Goal: Transaction & Acquisition: Purchase product/service

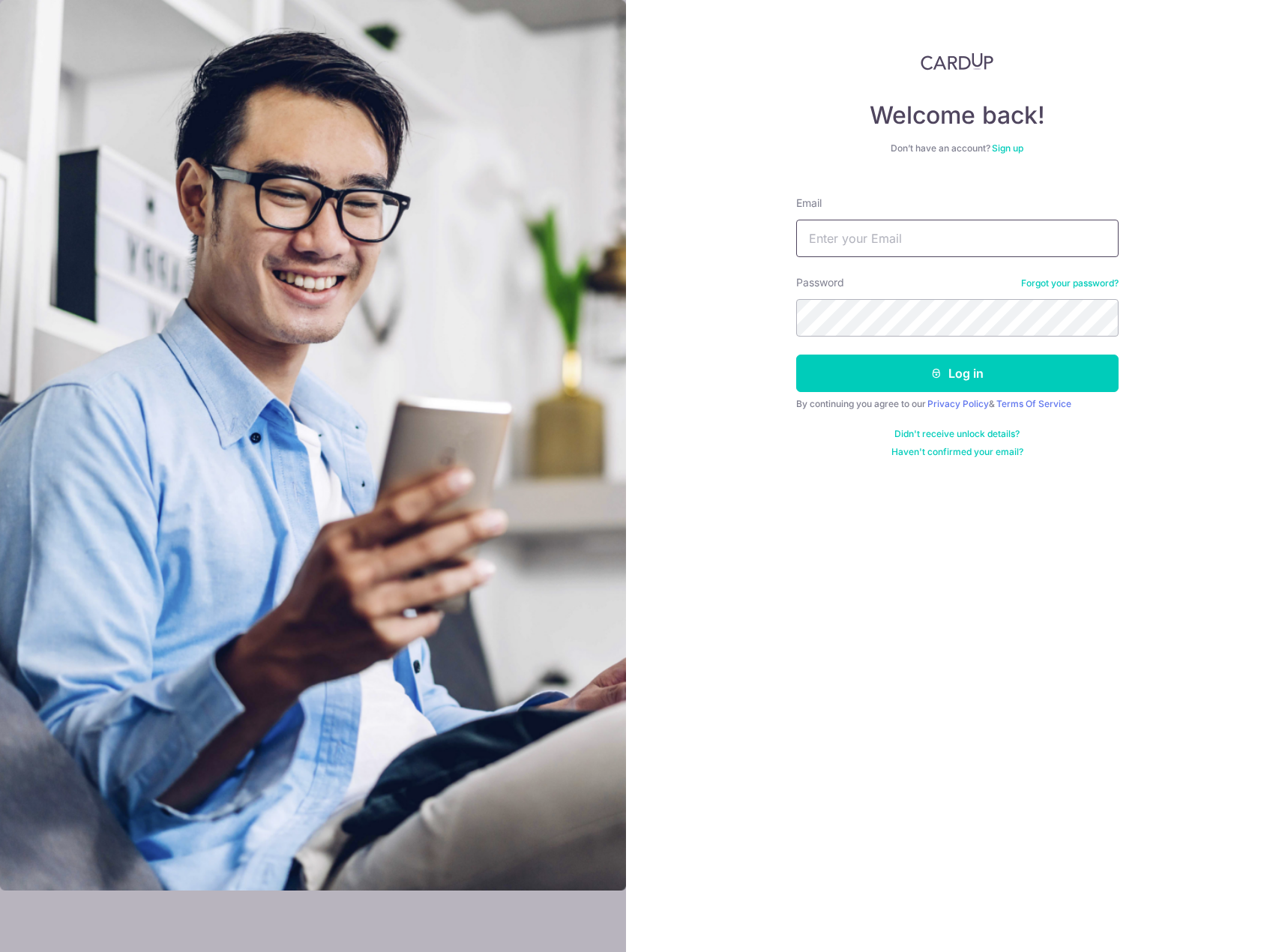
click at [929, 229] on input "Email" at bounding box center [957, 238] width 322 height 37
type input "[EMAIL_ADDRESS][DOMAIN_NAME]"
drag, startPoint x: 939, startPoint y: 381, endPoint x: 1169, endPoint y: 383, distance: 230.0
click at [939, 381] on button "Log in" at bounding box center [957, 373] width 322 height 37
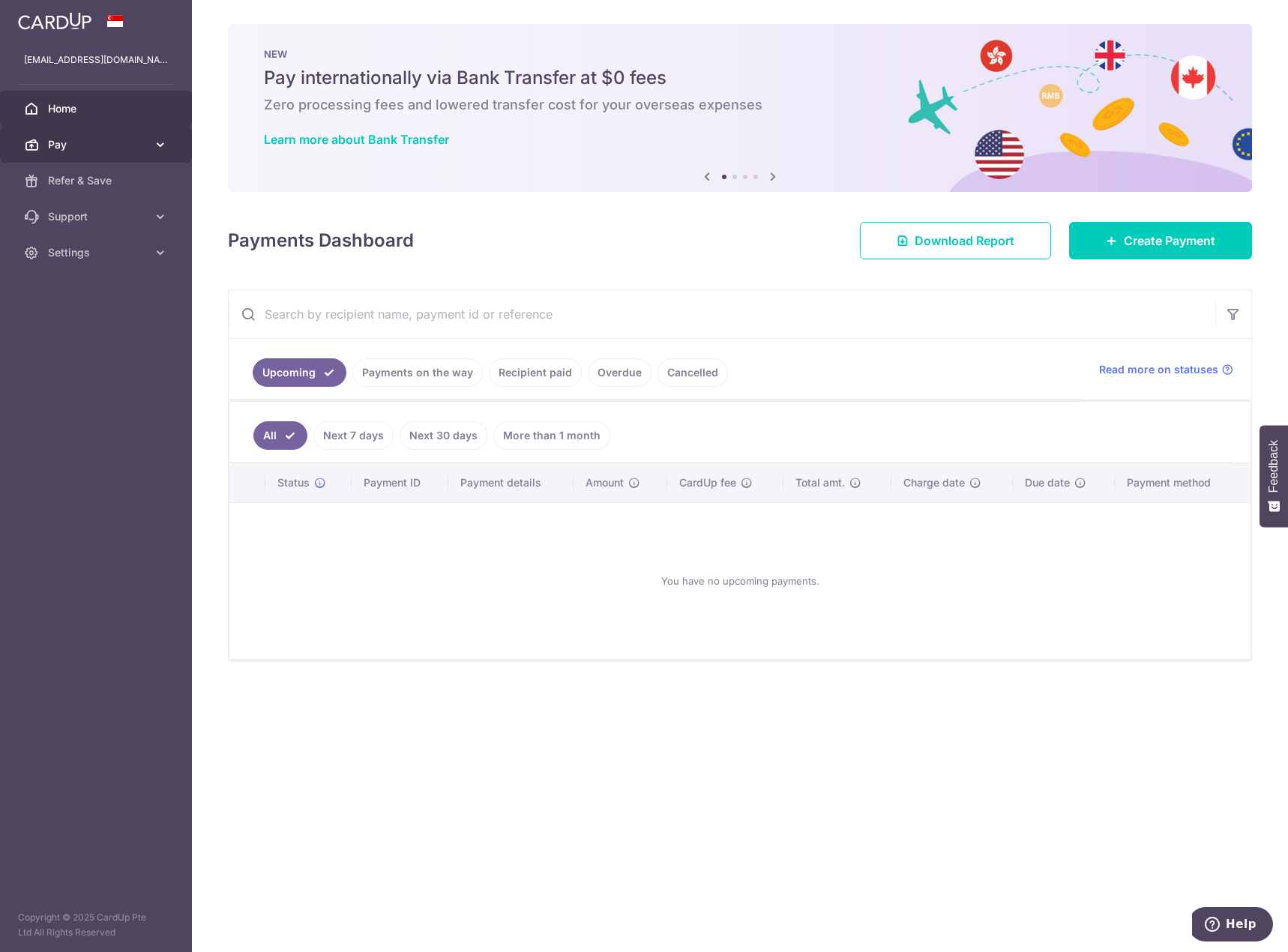
click at [120, 141] on span "Pay" at bounding box center [97, 144] width 99 height 15
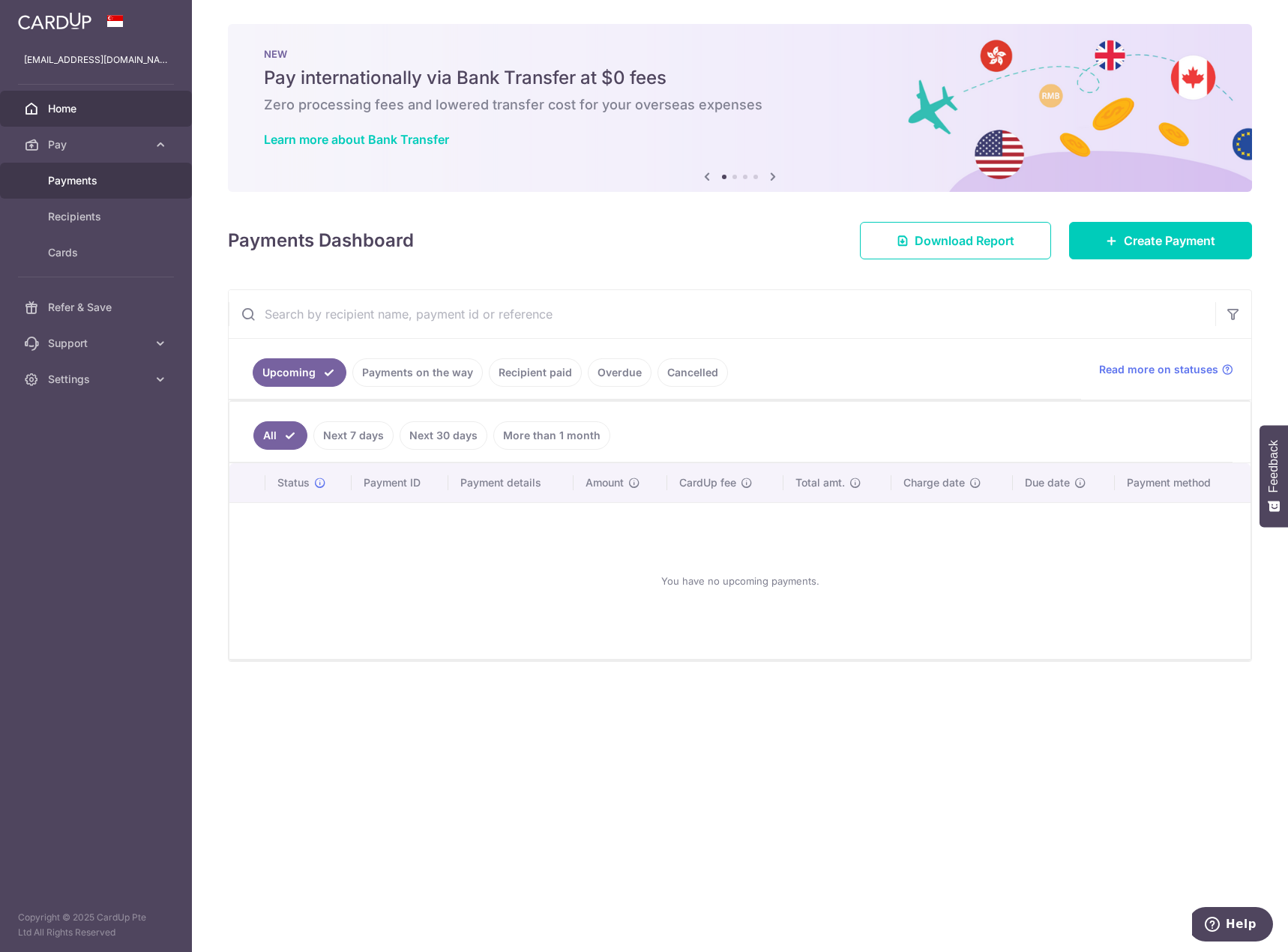
click at [107, 185] on span "Payments" at bounding box center [97, 180] width 99 height 15
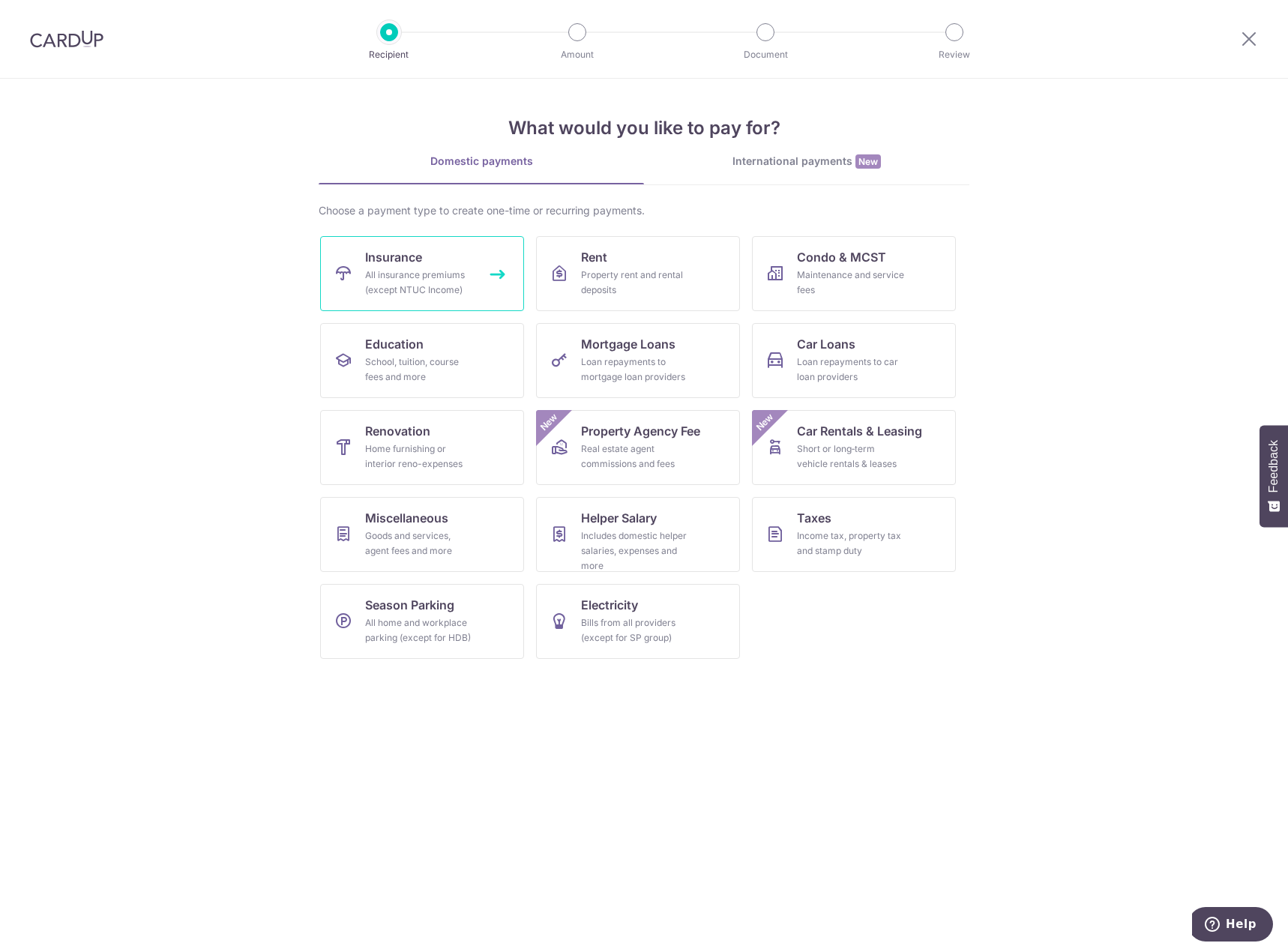
click at [434, 284] on div "All insurance premiums (except NTUC Income)" at bounding box center [419, 283] width 108 height 30
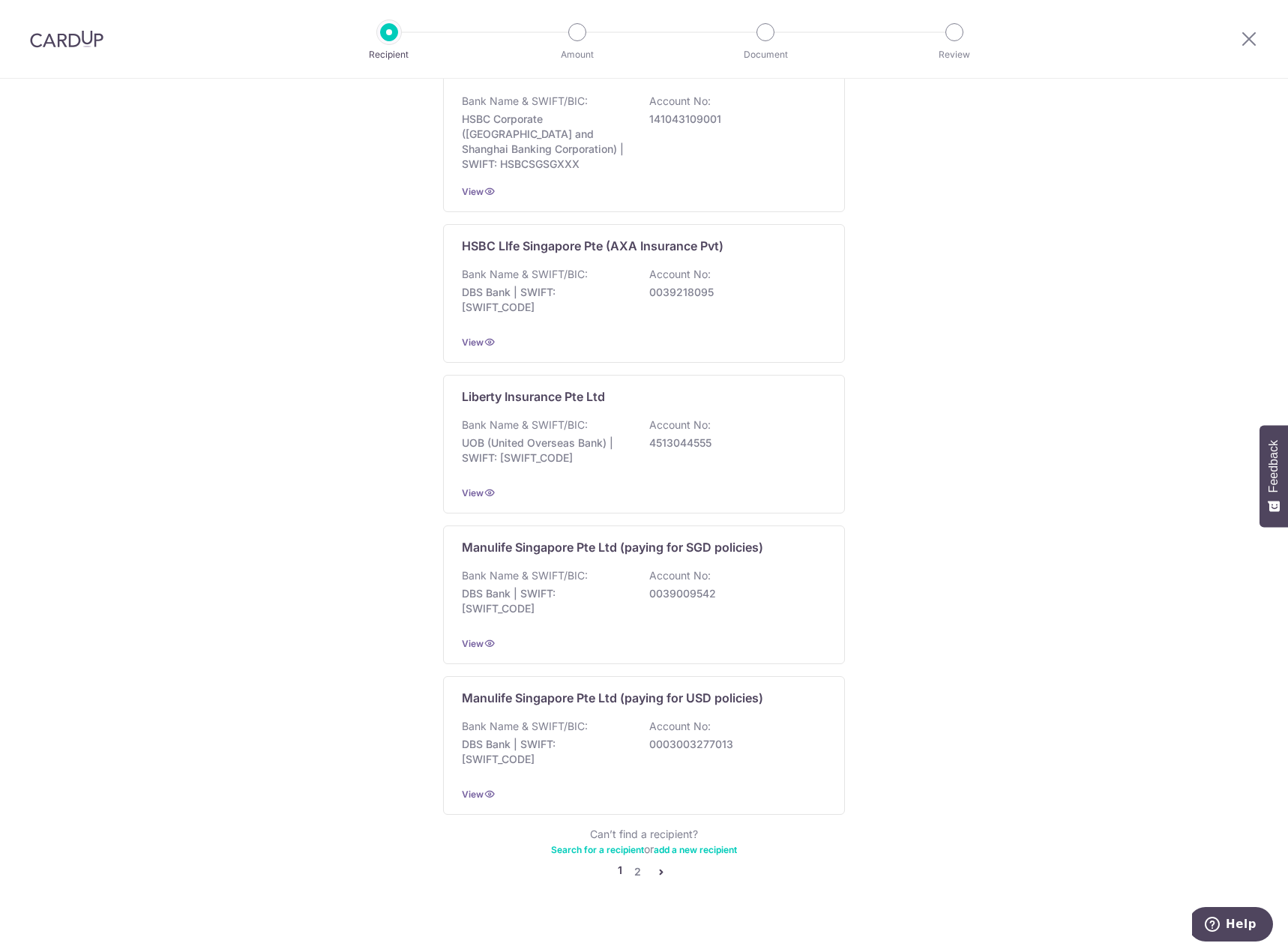
scroll to position [1095, 0]
click at [662, 860] on link "pager" at bounding box center [661, 869] width 18 height 18
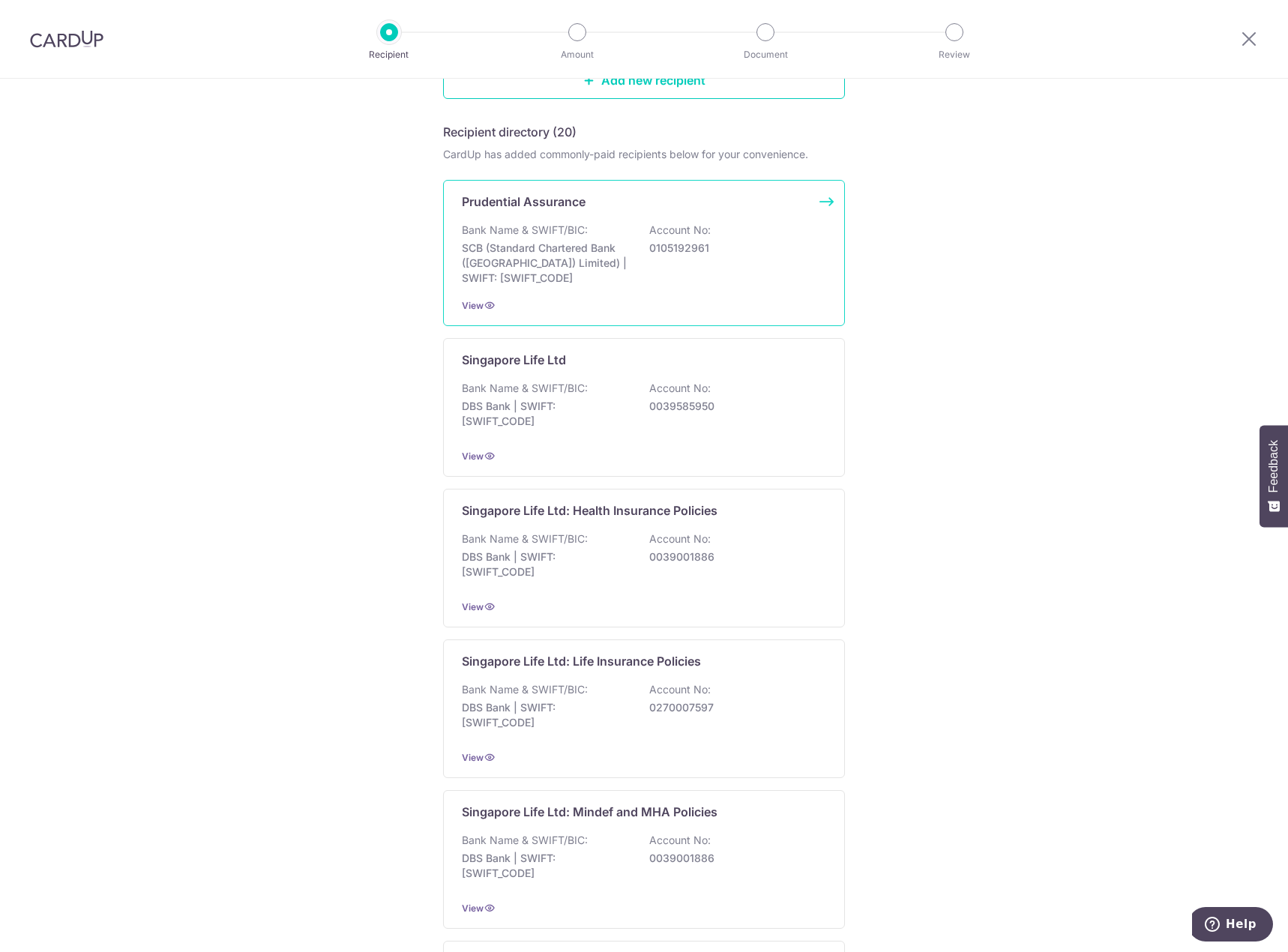
scroll to position [225, 0]
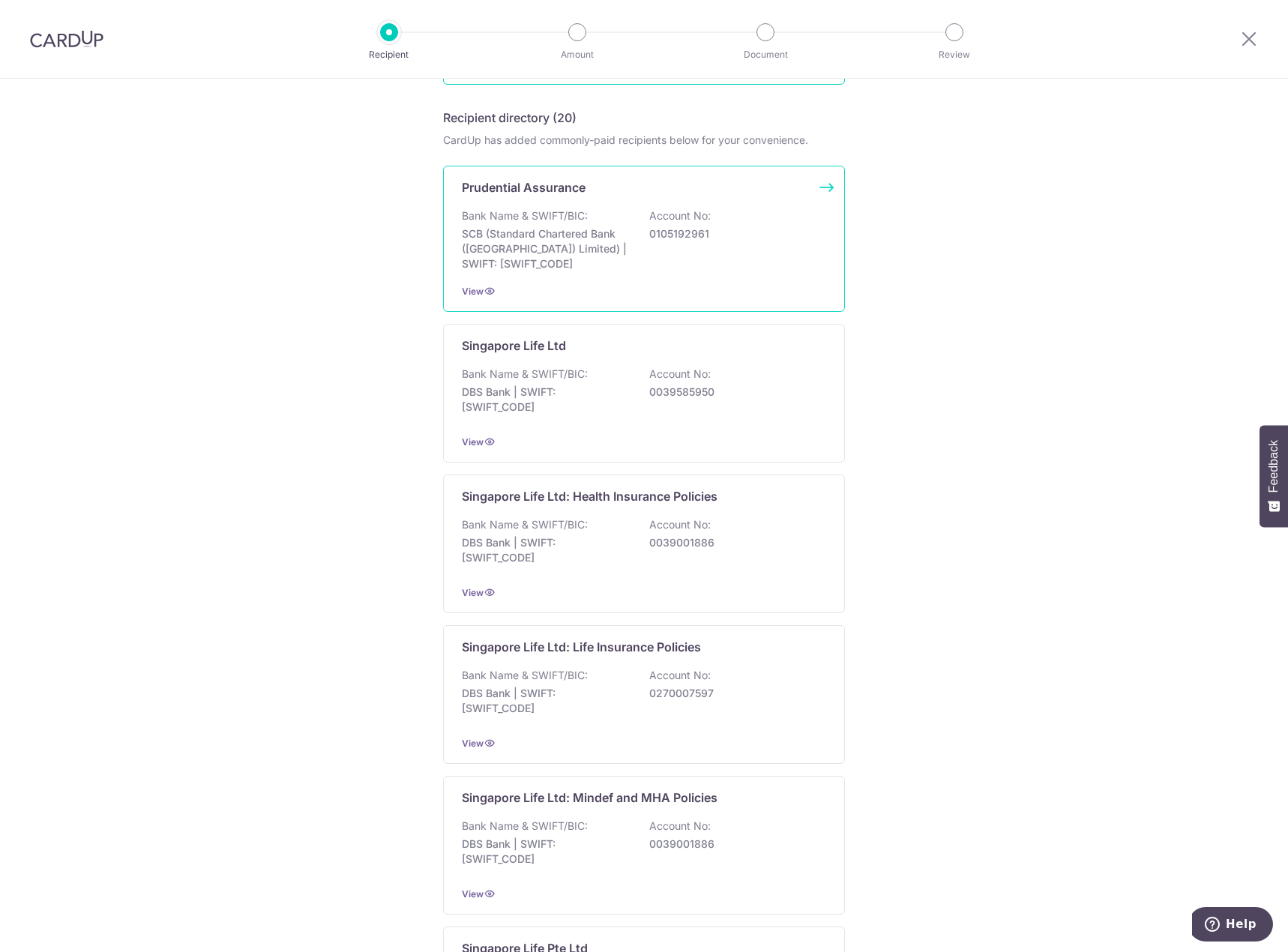
click at [579, 268] on p "SCB (Standard Chartered Bank (Singapore) Limited) | SWIFT: SCBLSG22XXX" at bounding box center [546, 248] width 168 height 45
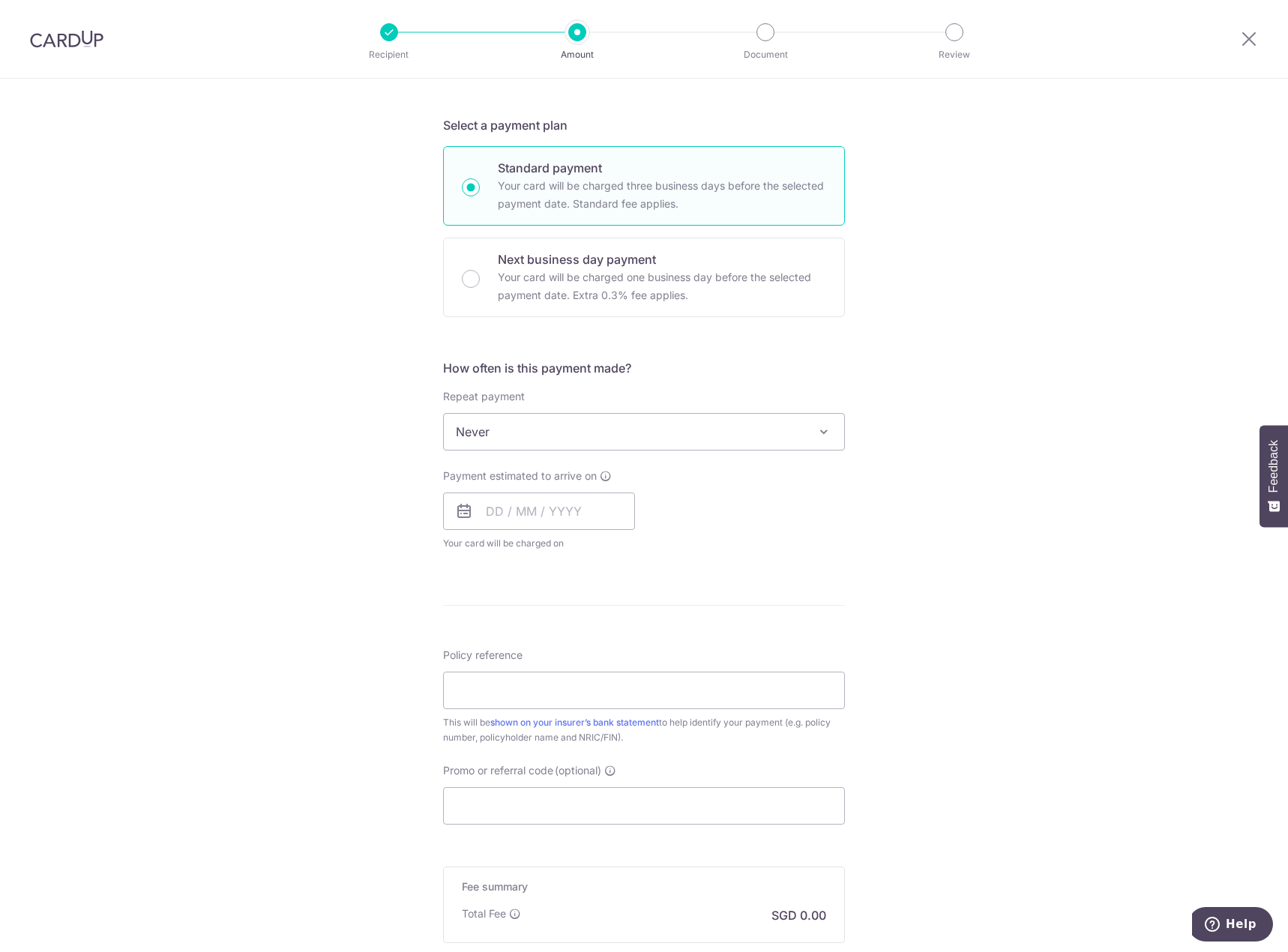
scroll to position [483, 0]
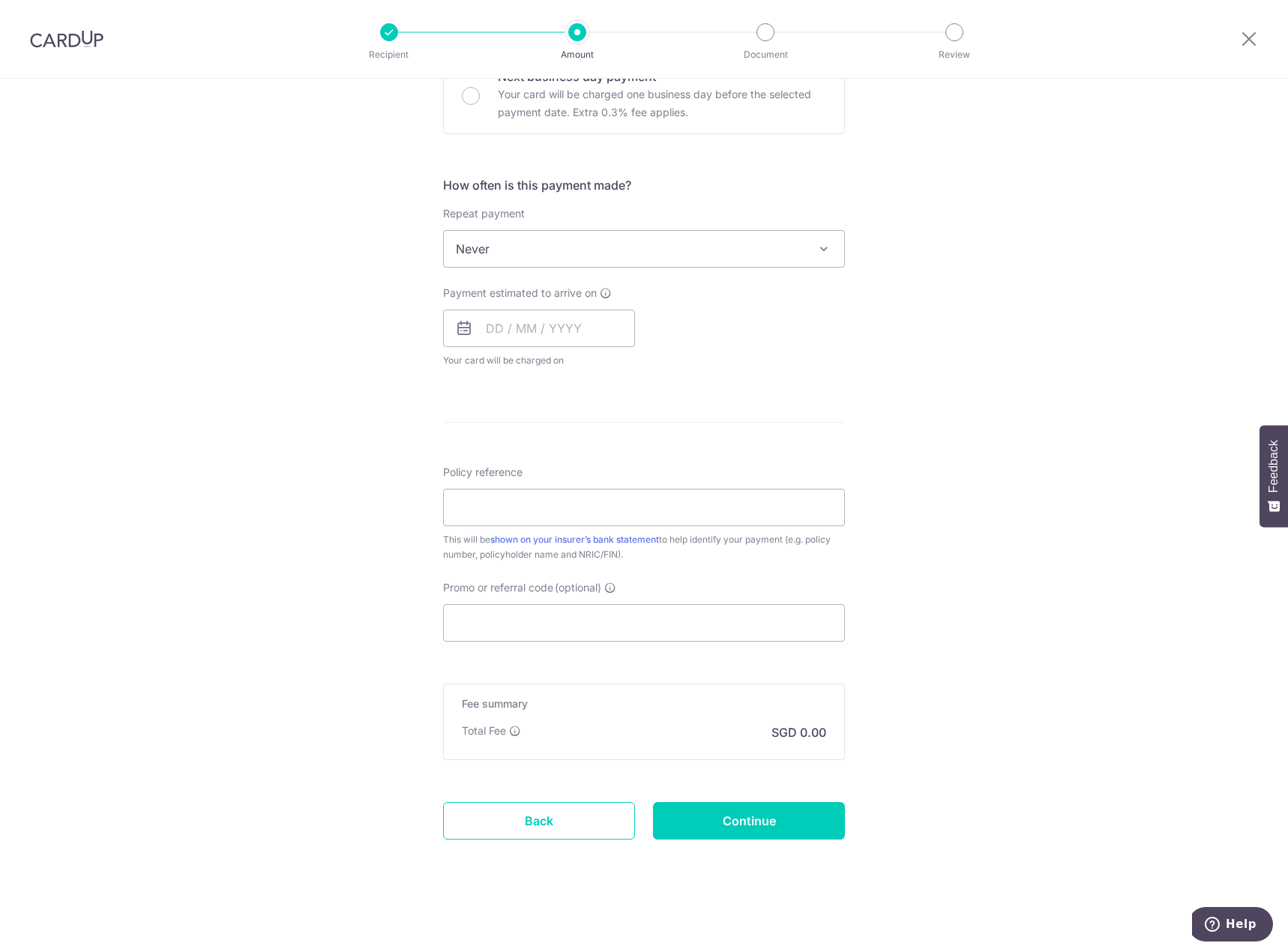
click at [758, 723] on div "Total Fee SGD 0.00" at bounding box center [644, 732] width 364 height 18
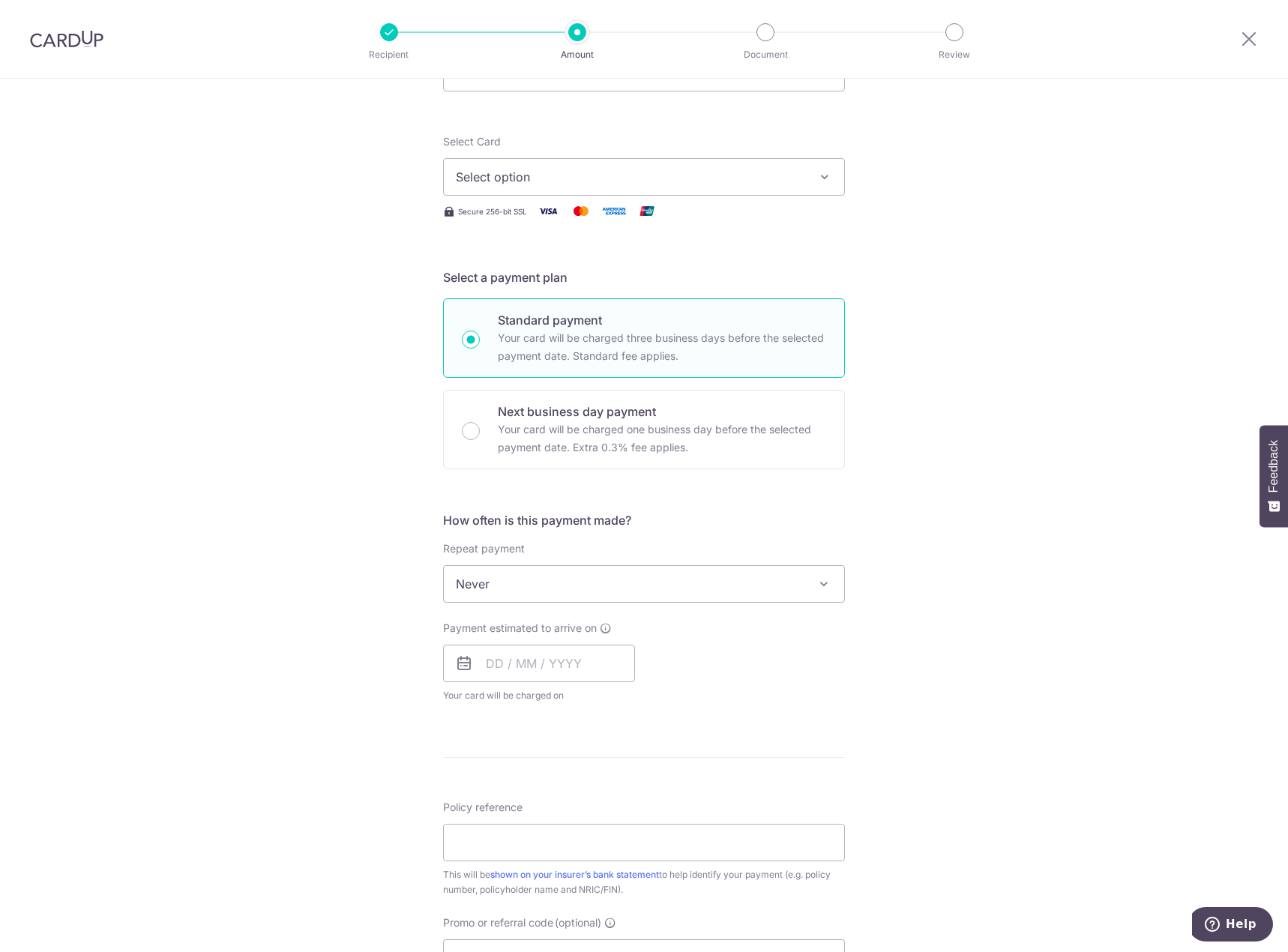
scroll to position [33, 0]
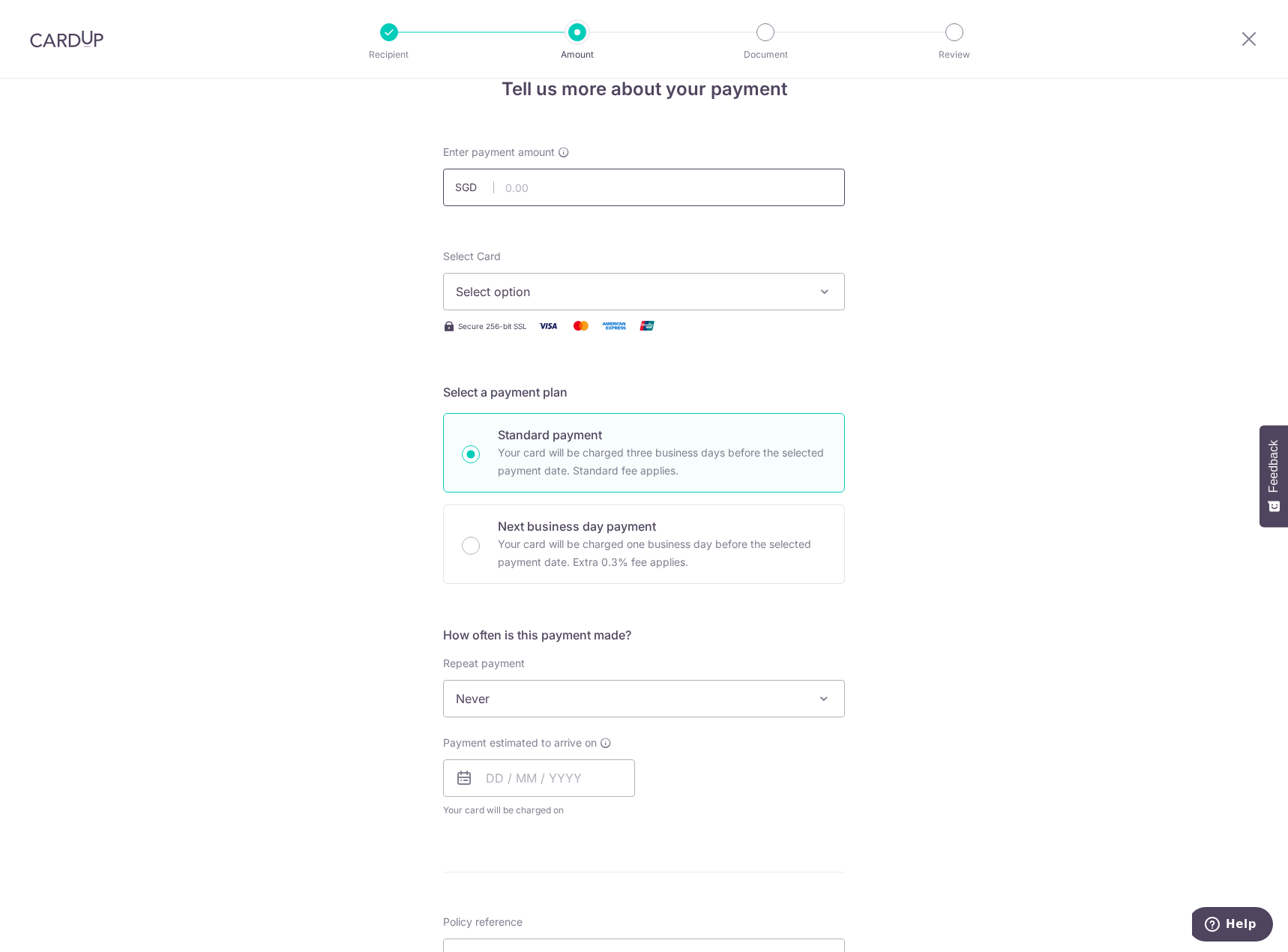
click at [559, 184] on input "text" at bounding box center [644, 187] width 402 height 37
type input "43.90"
click at [893, 419] on div "Tell us more about your payment Enter payment amount SGD 43.90 43.90 Select Car…" at bounding box center [644, 723] width 1288 height 1356
click at [736, 301] on button "Select option" at bounding box center [644, 291] width 402 height 37
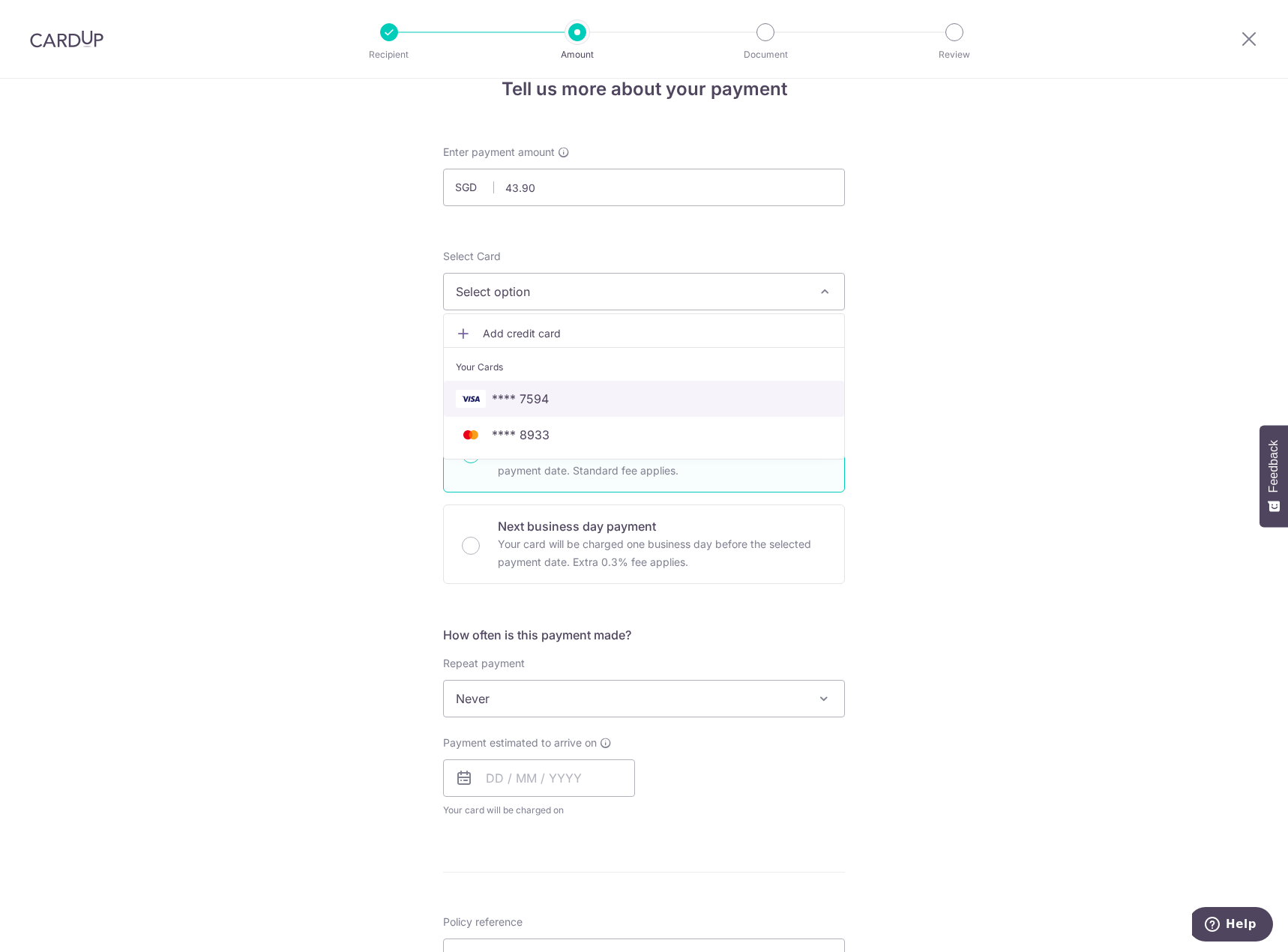
click at [632, 398] on span "**** 7594" at bounding box center [644, 398] width 376 height 18
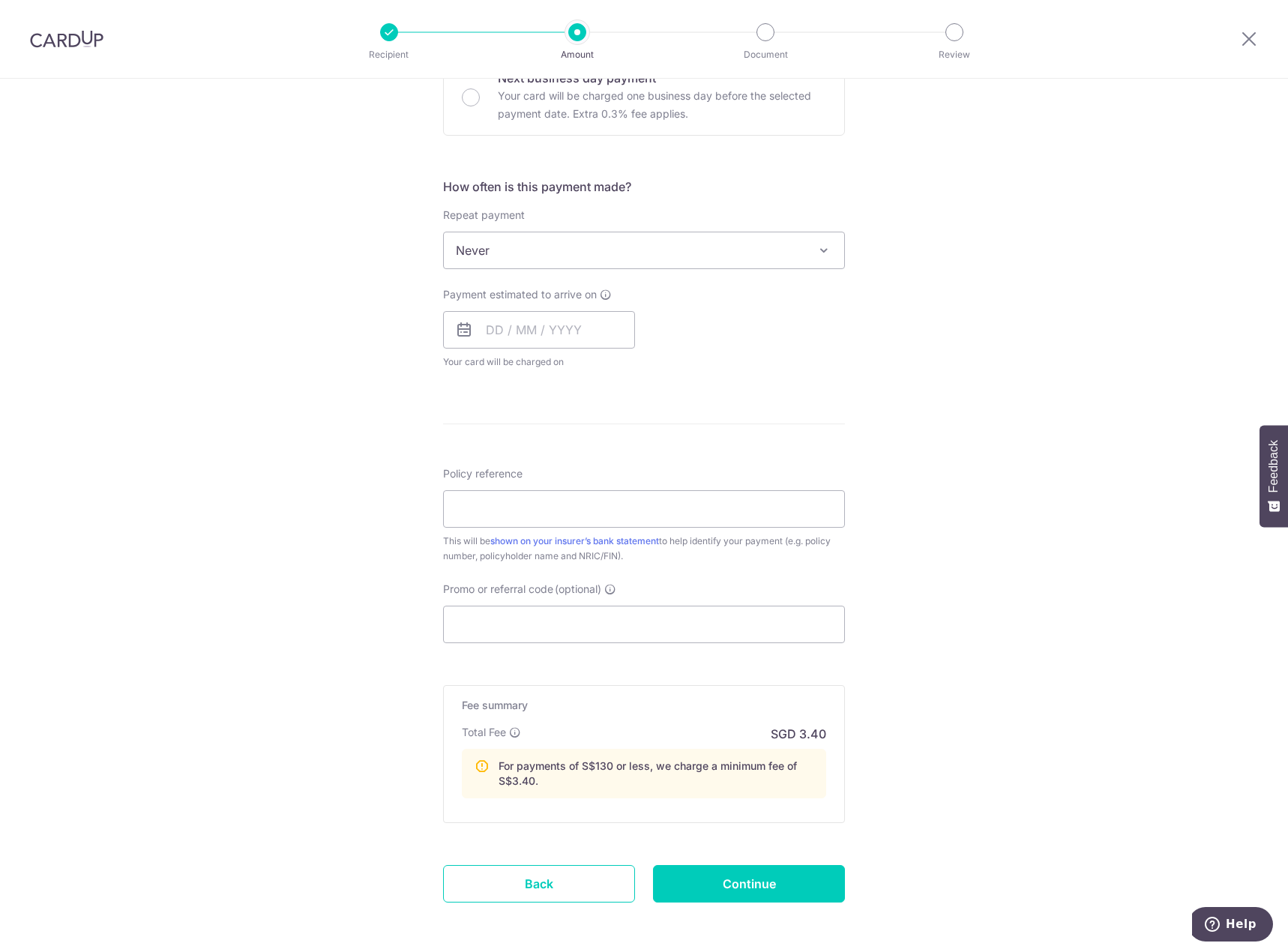
scroll to position [483, 0]
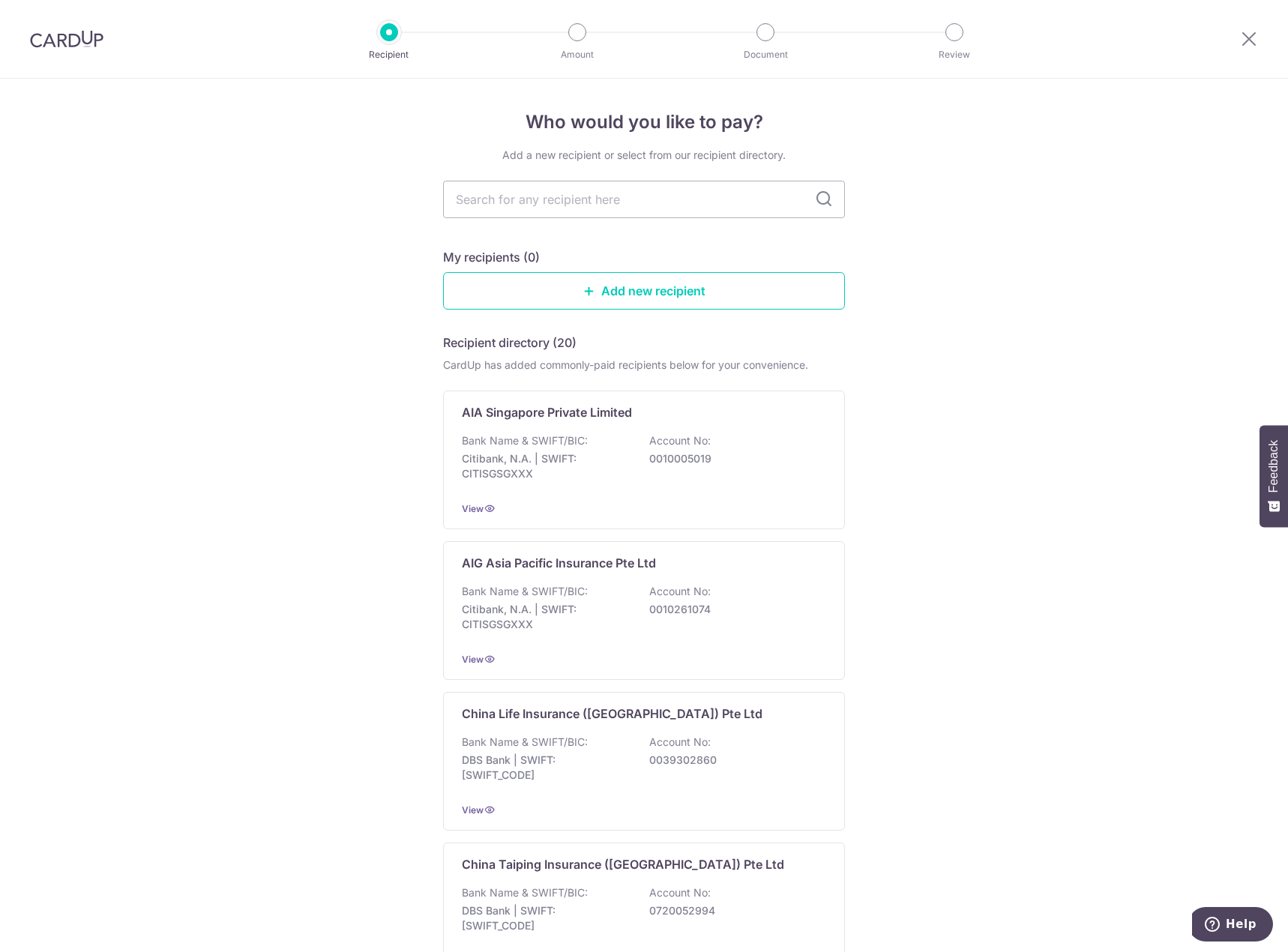
click at [64, 37] on img at bounding box center [66, 39] width 73 height 18
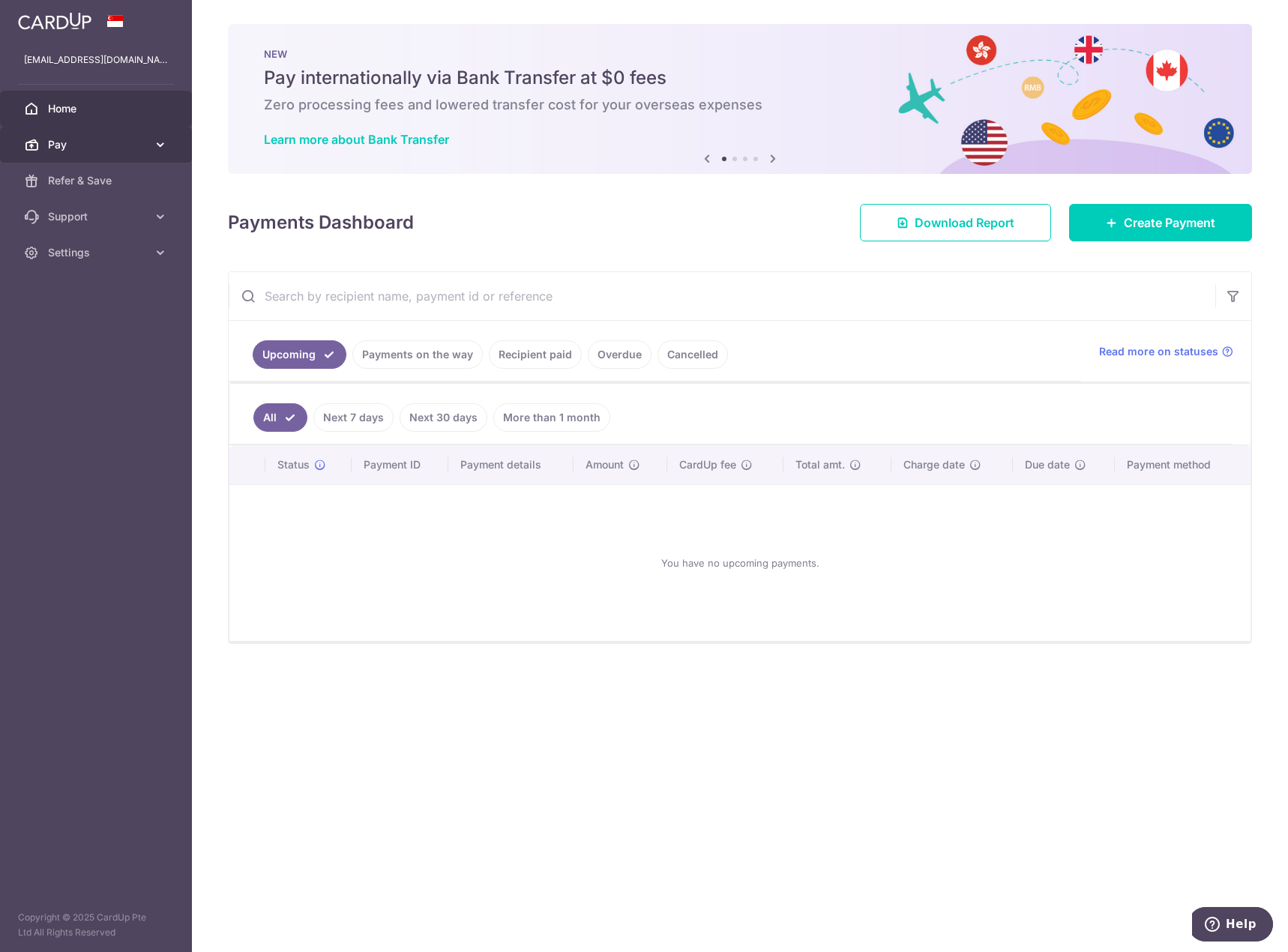
click at [102, 138] on span "Pay" at bounding box center [97, 144] width 99 height 15
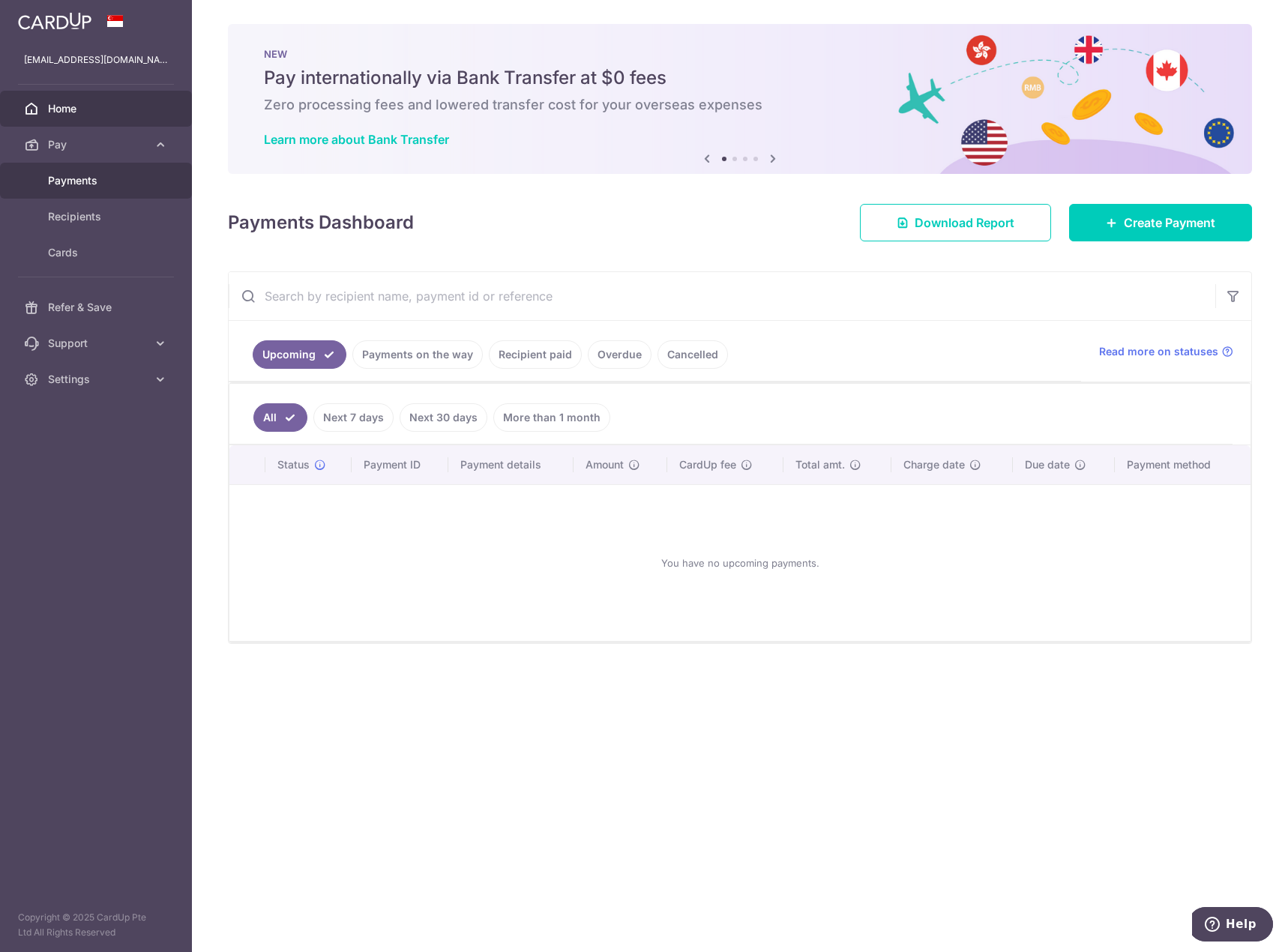
click at [103, 174] on span "Payments" at bounding box center [97, 180] width 99 height 15
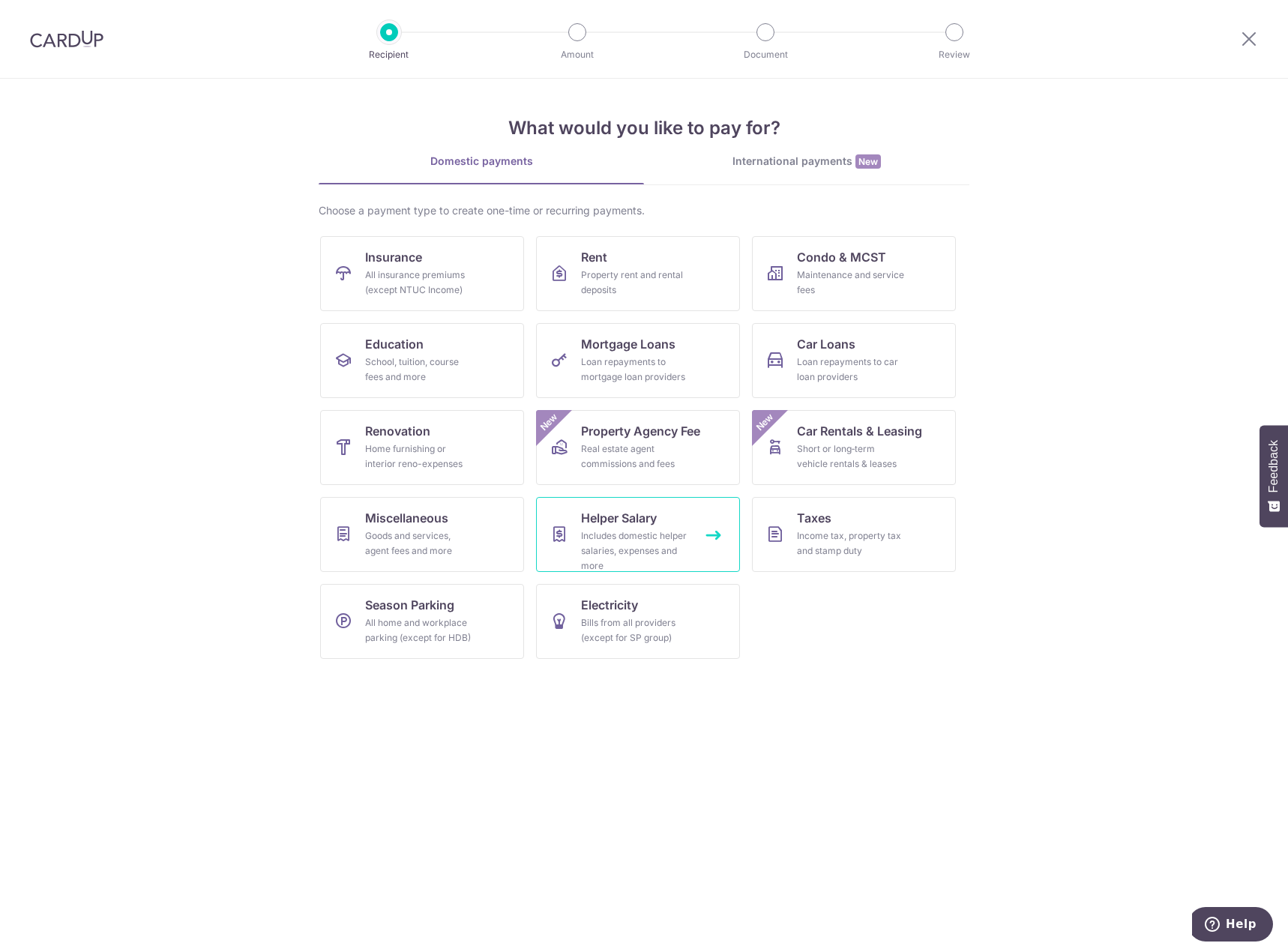
click at [701, 531] on link "Helper Salary Includes domestic helper salaries, expenses and more" at bounding box center [638, 534] width 204 height 75
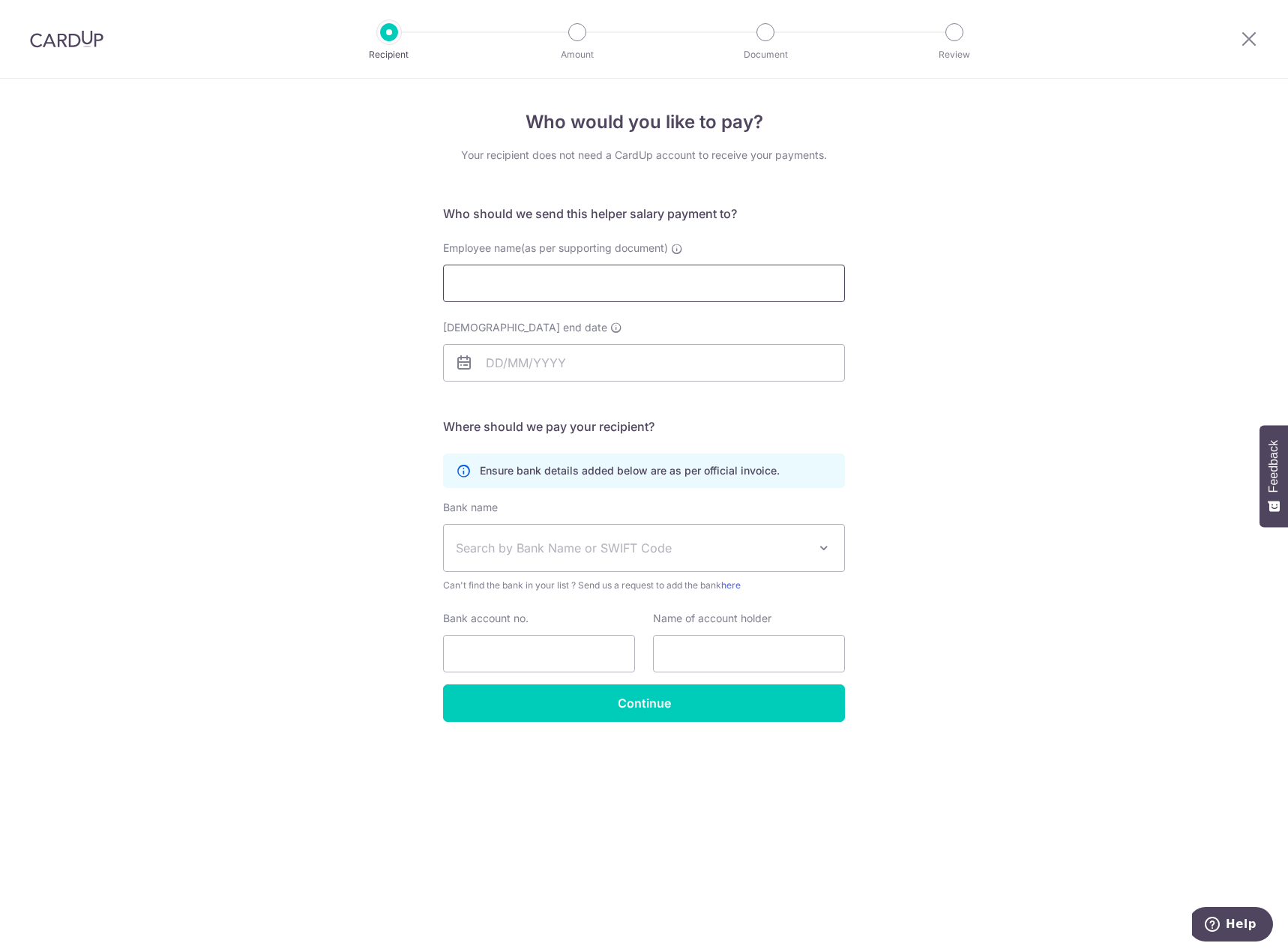
click at [519, 272] on input "Employee name(as per supporting document)" at bounding box center [644, 283] width 402 height 37
click at [711, 359] on input "[DEMOGRAPHIC_DATA] end date" at bounding box center [644, 363] width 402 height 37
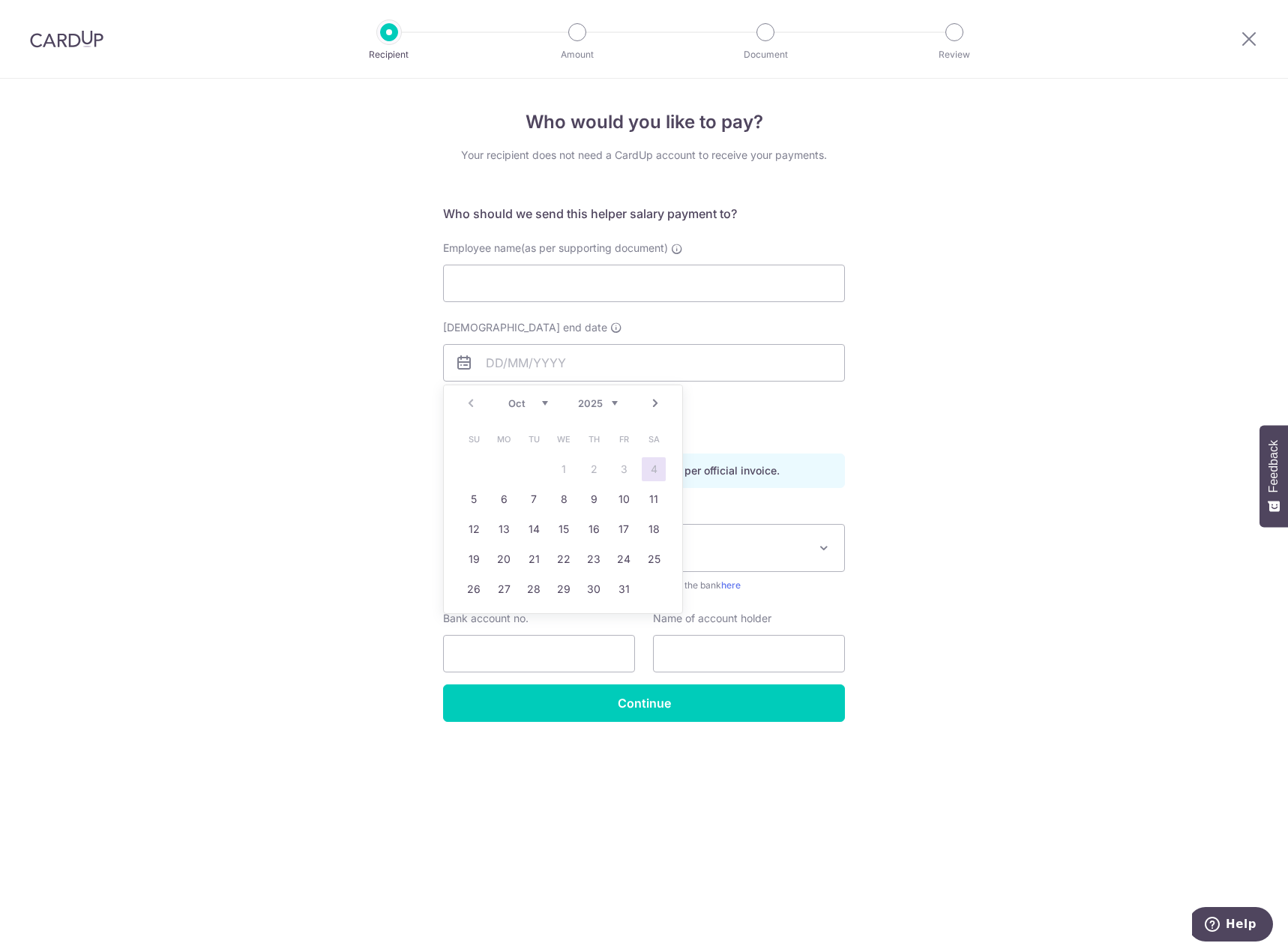
click at [887, 411] on div "Who would you like to pay? Your recipient does not need a CardUp account to rec…" at bounding box center [644, 515] width 1288 height 873
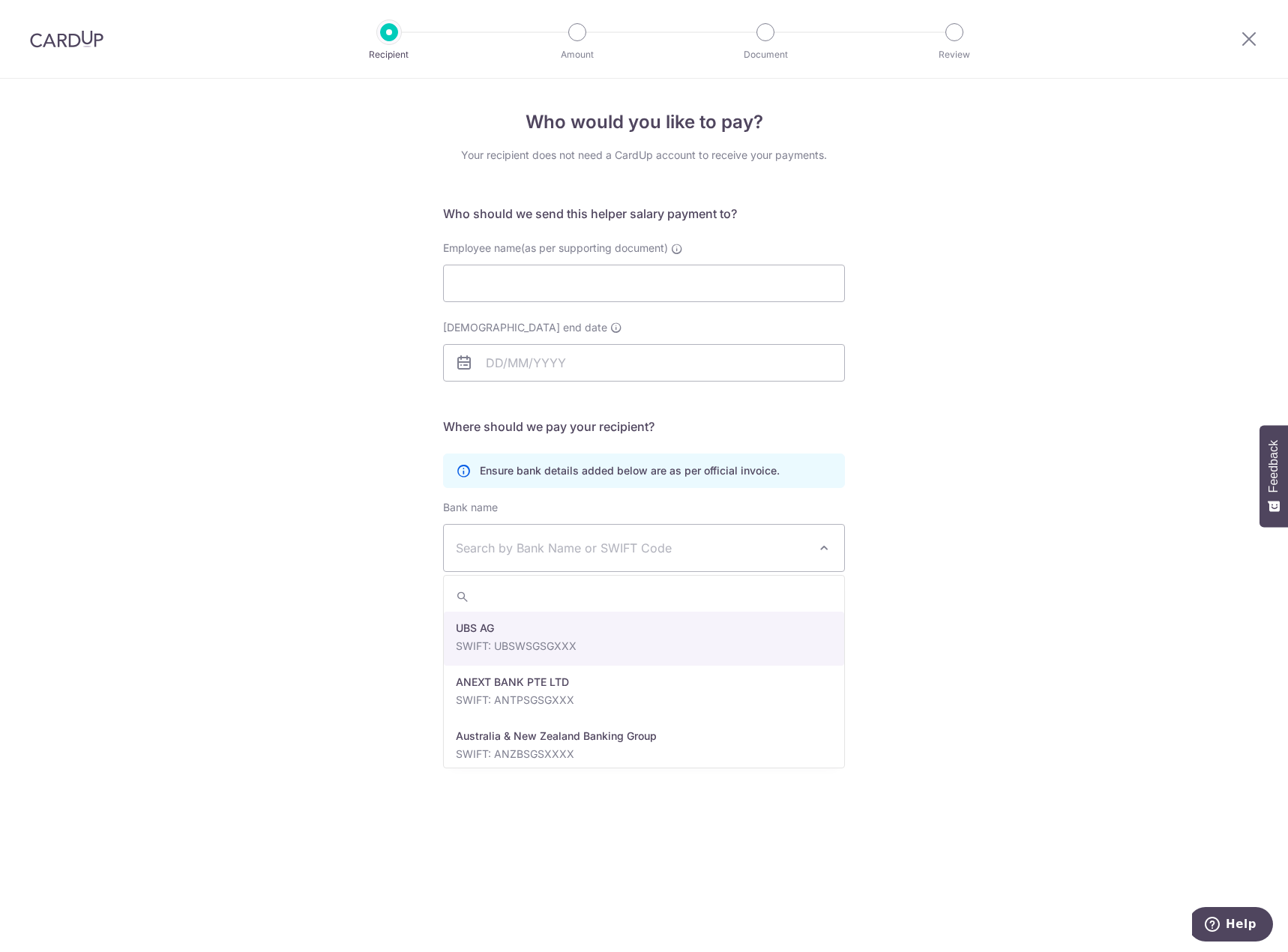
click at [722, 540] on span "Search by Bank Name or SWIFT Code" at bounding box center [632, 548] width 352 height 18
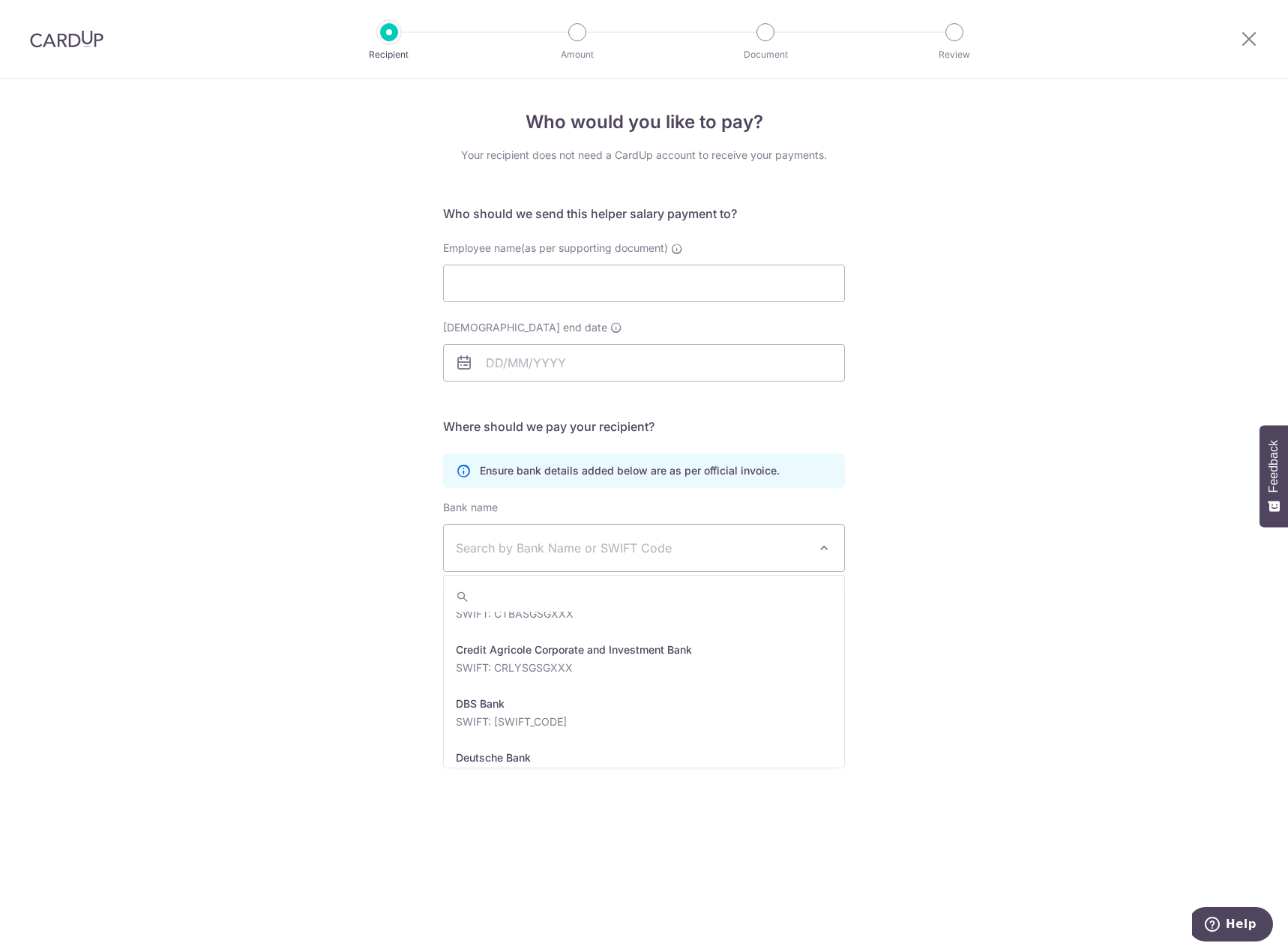
scroll to position [1274, 0]
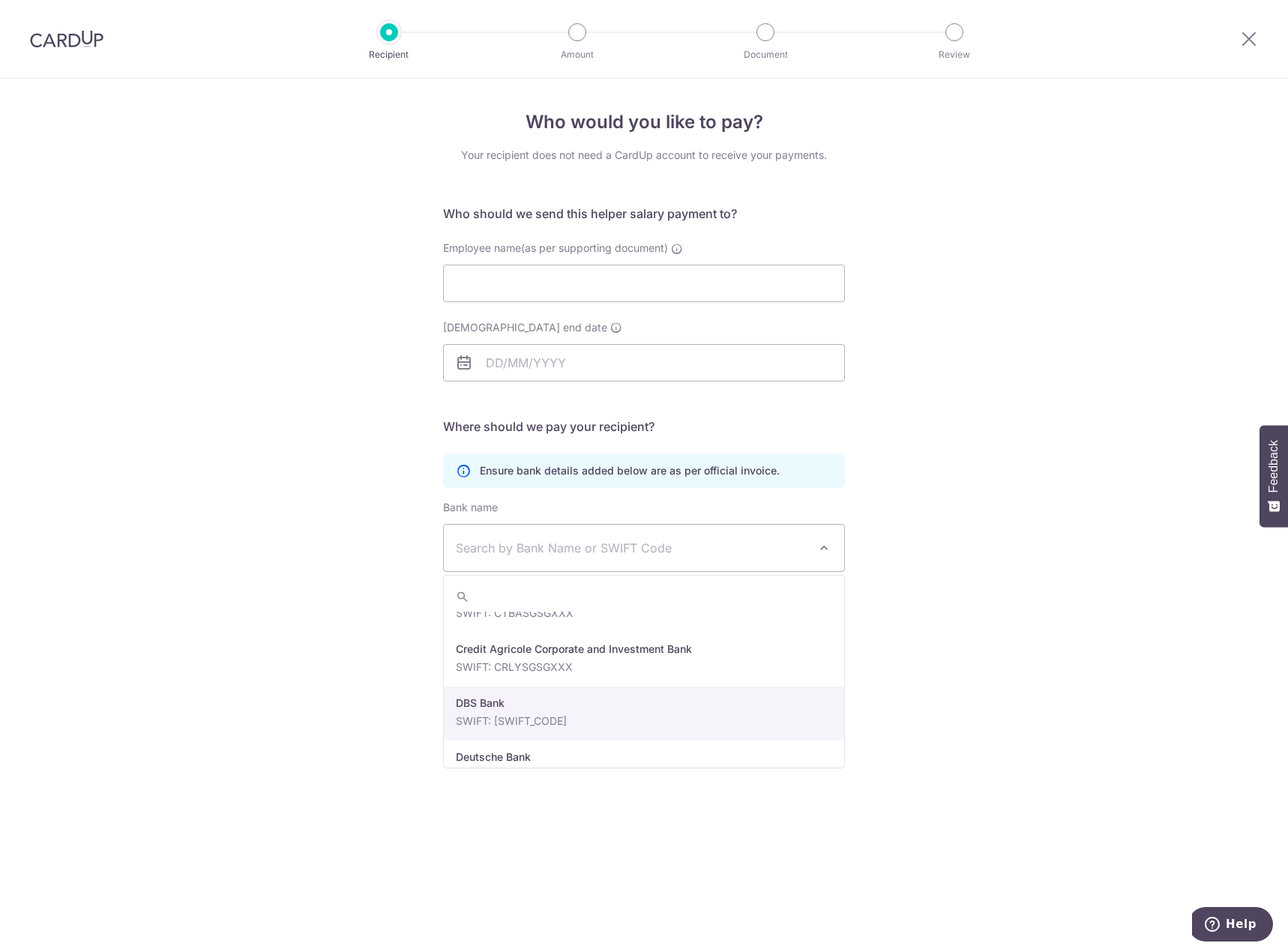
select select "6"
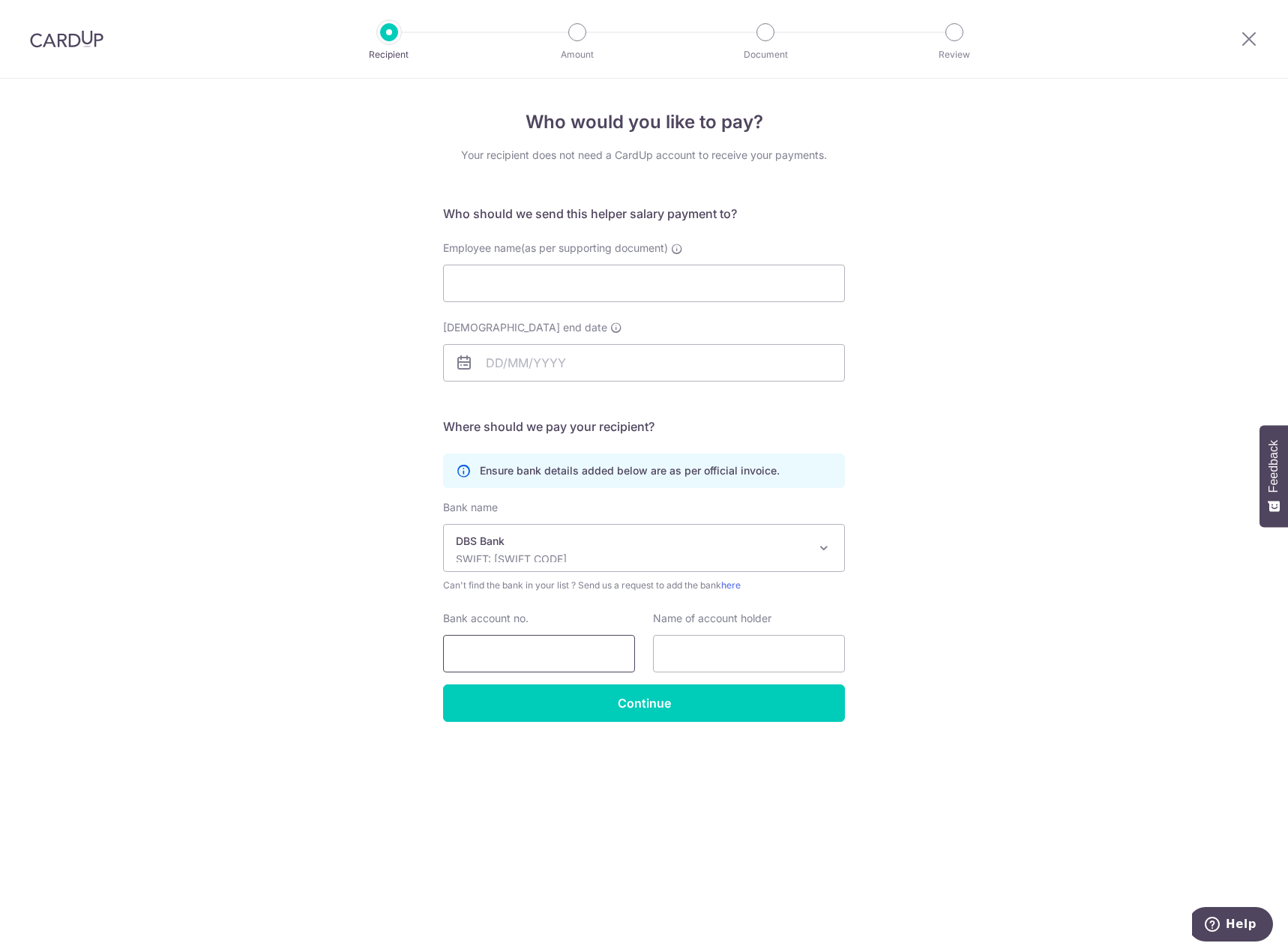
click at [566, 641] on input "Bank account no." at bounding box center [539, 654] width 192 height 37
click at [751, 656] on input "text" at bounding box center [748, 654] width 192 height 37
click at [963, 652] on div "Who would you like to pay? Your recipient does not need a CardUp account to rec…" at bounding box center [644, 515] width 1288 height 873
click at [641, 280] on input "Employee name(as per supporting document)" at bounding box center [644, 283] width 402 height 37
click at [726, 362] on input "[DEMOGRAPHIC_DATA] end date" at bounding box center [644, 363] width 402 height 37
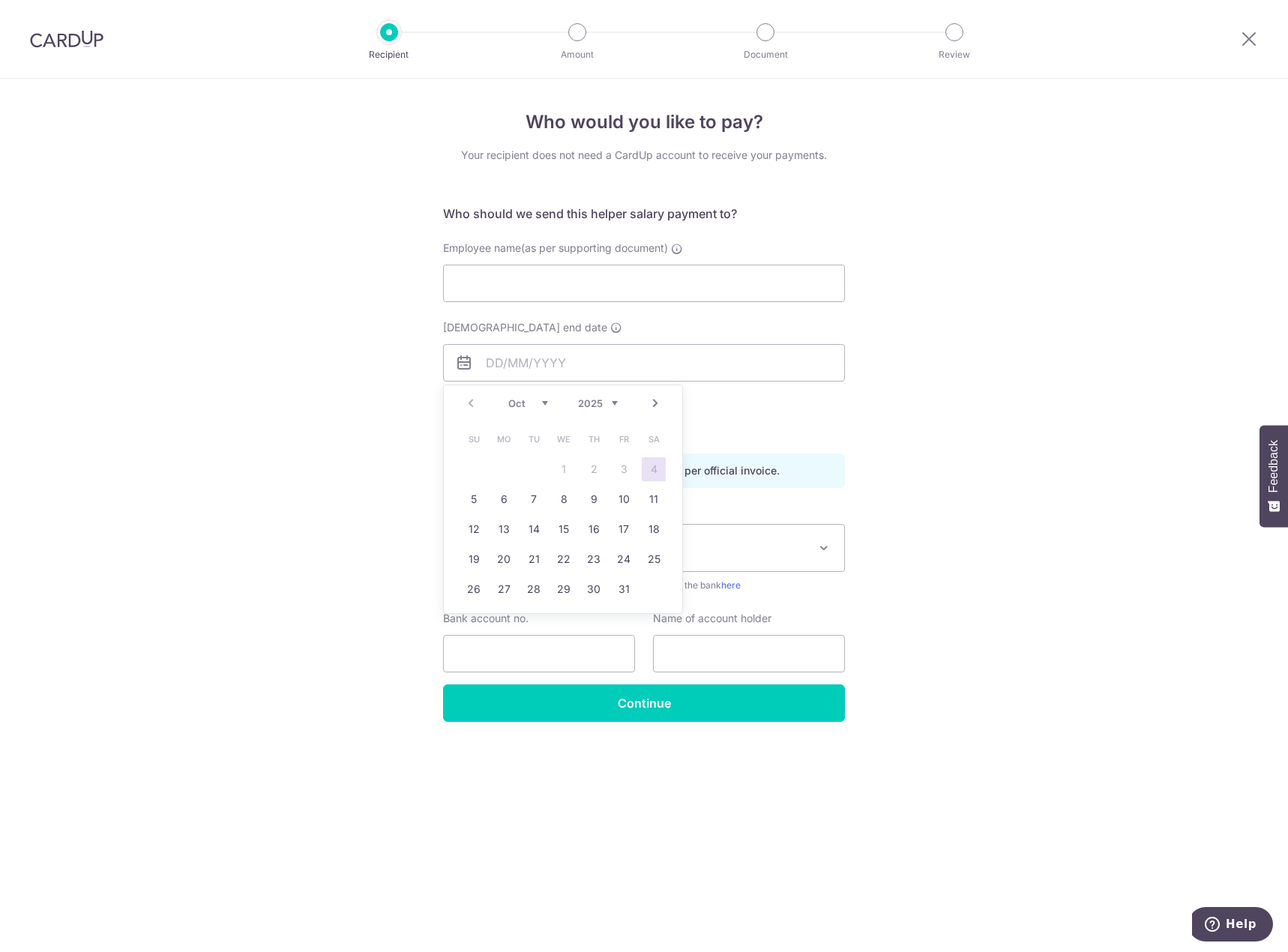
click at [915, 474] on div "Who would you like to pay? Your recipient does not need a CardUp account to rec…" at bounding box center [644, 515] width 1288 height 873
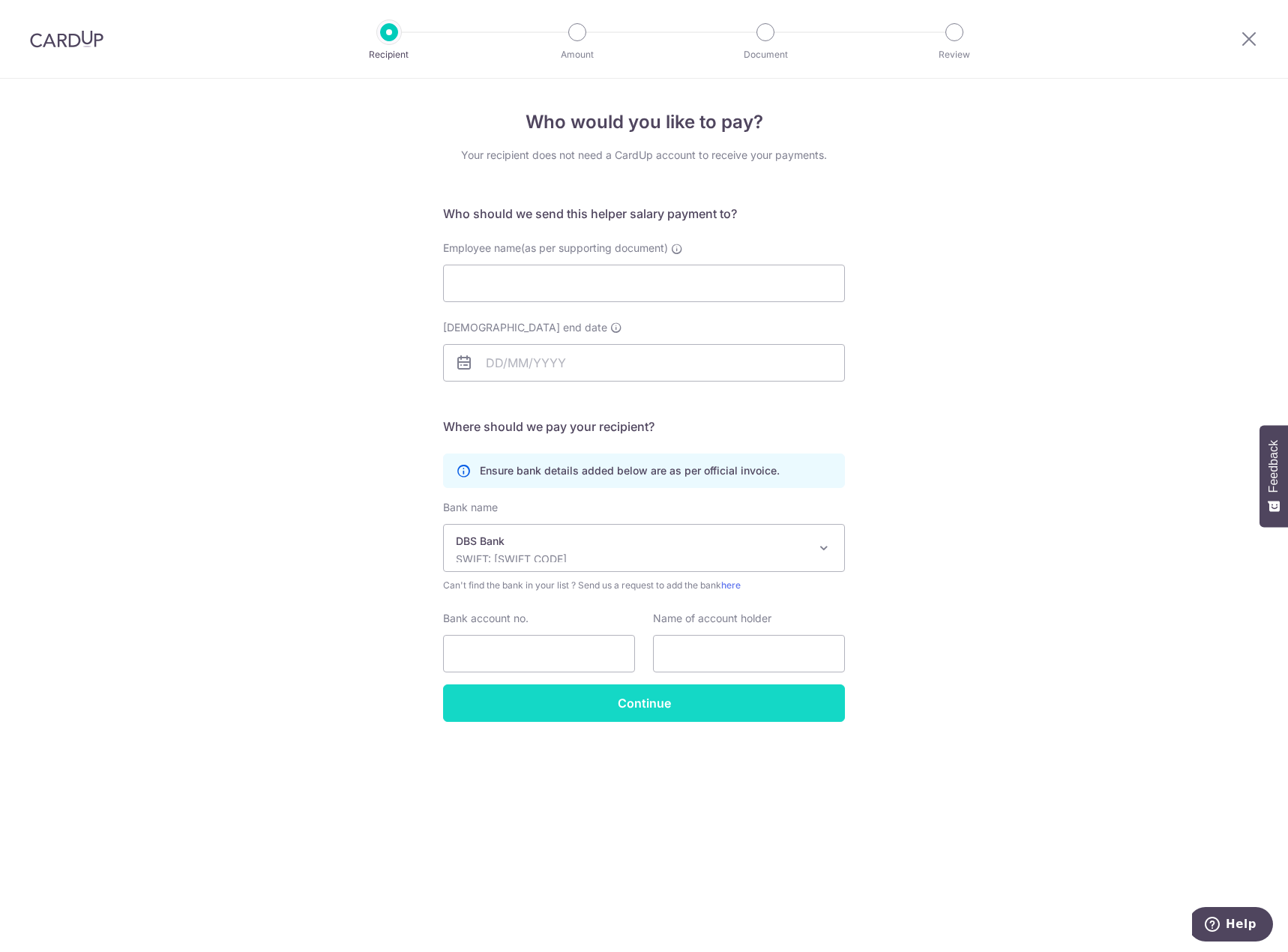
click at [681, 694] on input "Continue" at bounding box center [644, 703] width 402 height 37
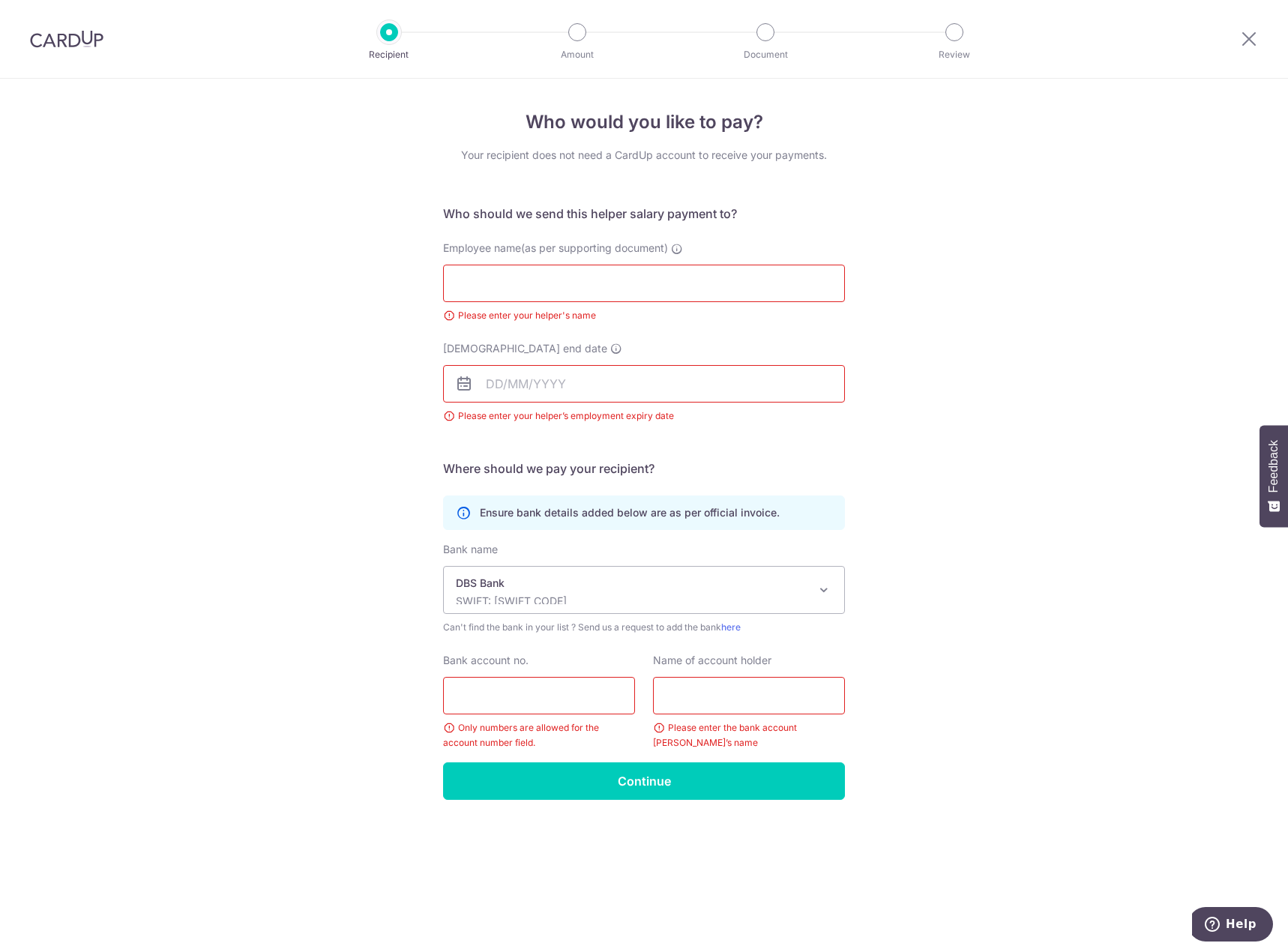
click at [617, 276] on input "Employee name(as per supporting document)" at bounding box center [644, 283] width 402 height 37
drag, startPoint x: 496, startPoint y: 287, endPoint x: 324, endPoint y: 292, distance: 172.1
click at [324, 292] on div "Who would you like to pay? Your recipient does not need a CardUp account to rec…" at bounding box center [644, 515] width 1288 height 873
paste input "YEIN [PERSON_NAME]"
type input "NYEIN [PERSON_NAME]"
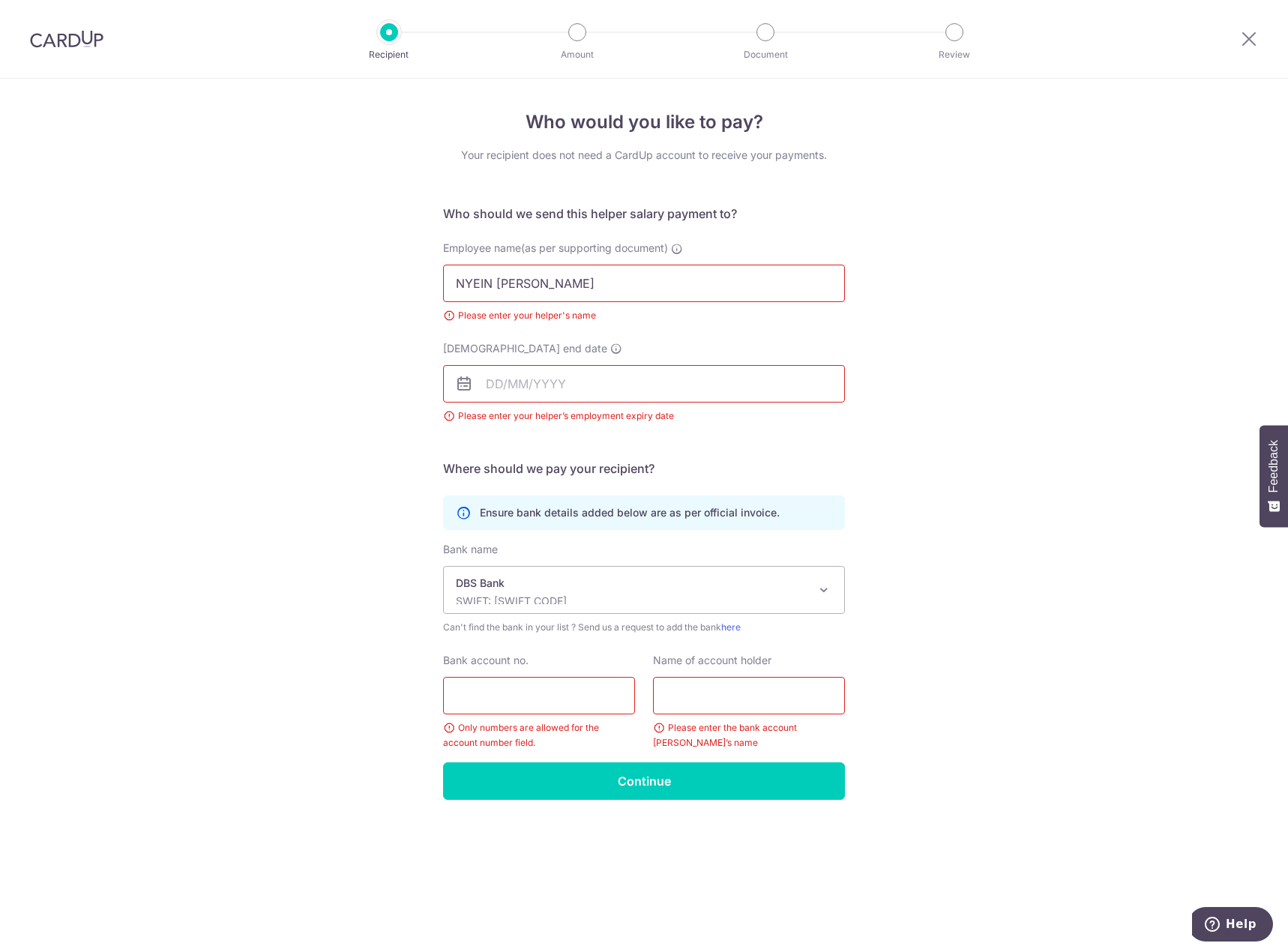
click at [576, 382] on input "[DEMOGRAPHIC_DATA] end date" at bounding box center [644, 383] width 402 height 37
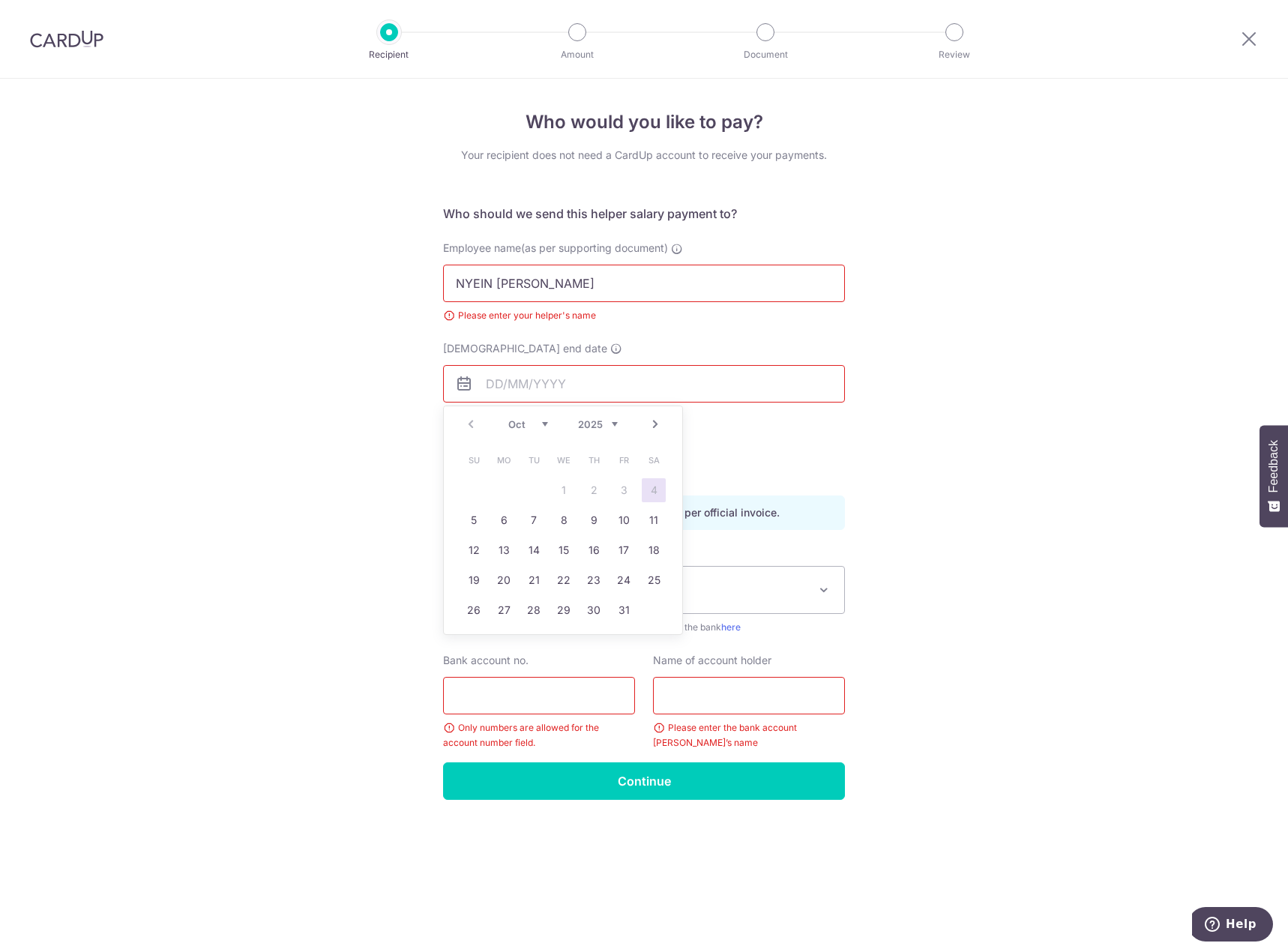
click at [612, 426] on select "2025 2026 2027 2028 2029 2030 2031 2032 2033 2034 2035" at bounding box center [597, 425] width 40 height 12
click at [542, 425] on select "Jan Feb Mar Apr May Jun Jul Aug Sep Oct Nov Dec" at bounding box center [527, 425] width 40 height 12
click at [616, 484] on link "3" at bounding box center [624, 489] width 24 height 24
type input "[DATE]"
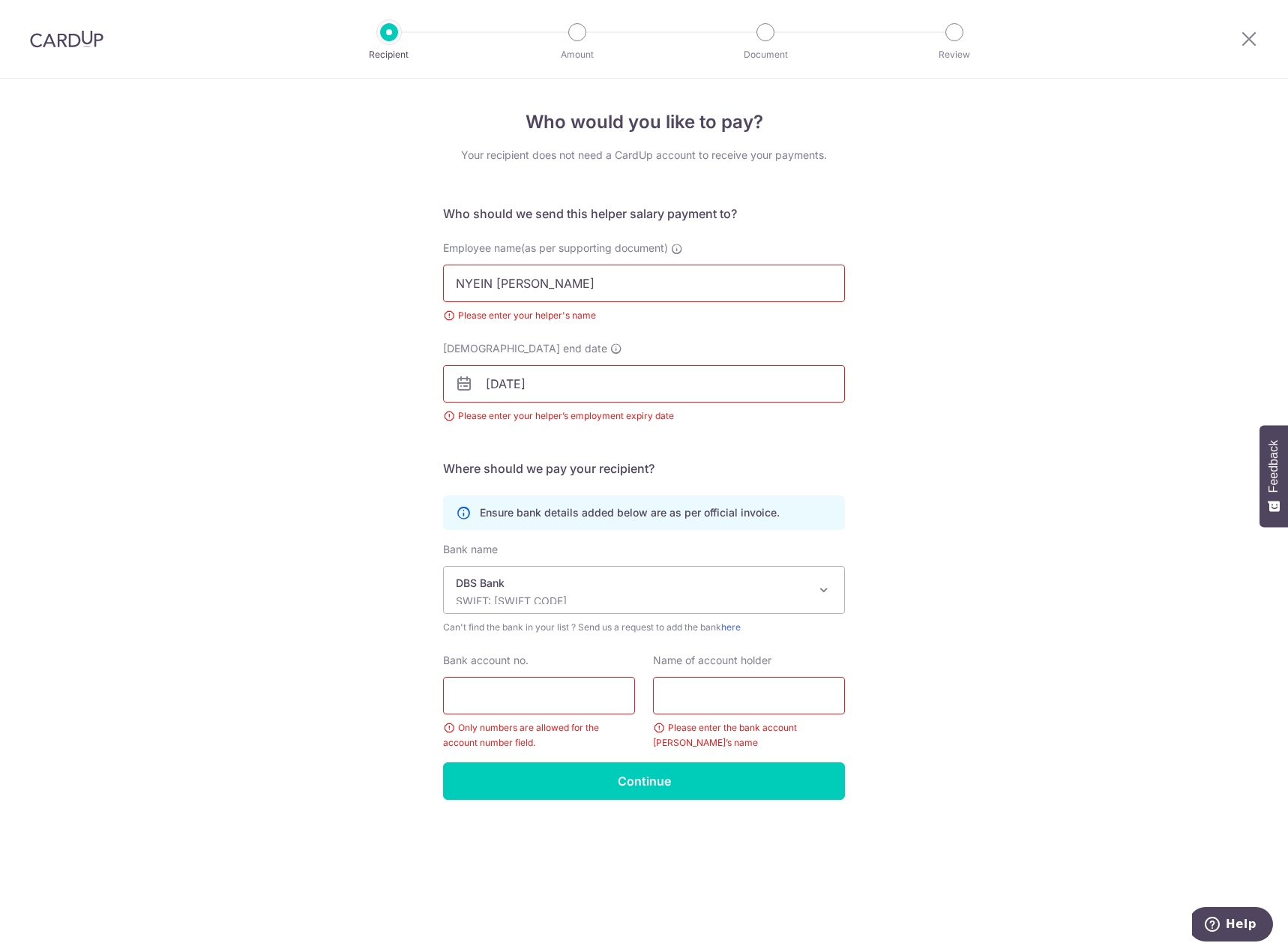
click at [798, 456] on form "Who should we send this helper salary payment to? Employee name(as per supporti…" at bounding box center [644, 502] width 402 height 595
click at [604, 323] on div "Employee name(as per supporting document) NYEIN THIRI LWIN Please enter your he…" at bounding box center [643, 291] width 420 height 101
click at [562, 319] on div "Please enter your helper's name" at bounding box center [644, 315] width 402 height 15
click at [446, 319] on div "Please enter your helper's name" at bounding box center [644, 315] width 402 height 15
click at [549, 702] on input "Bank account no." at bounding box center [539, 695] width 192 height 37
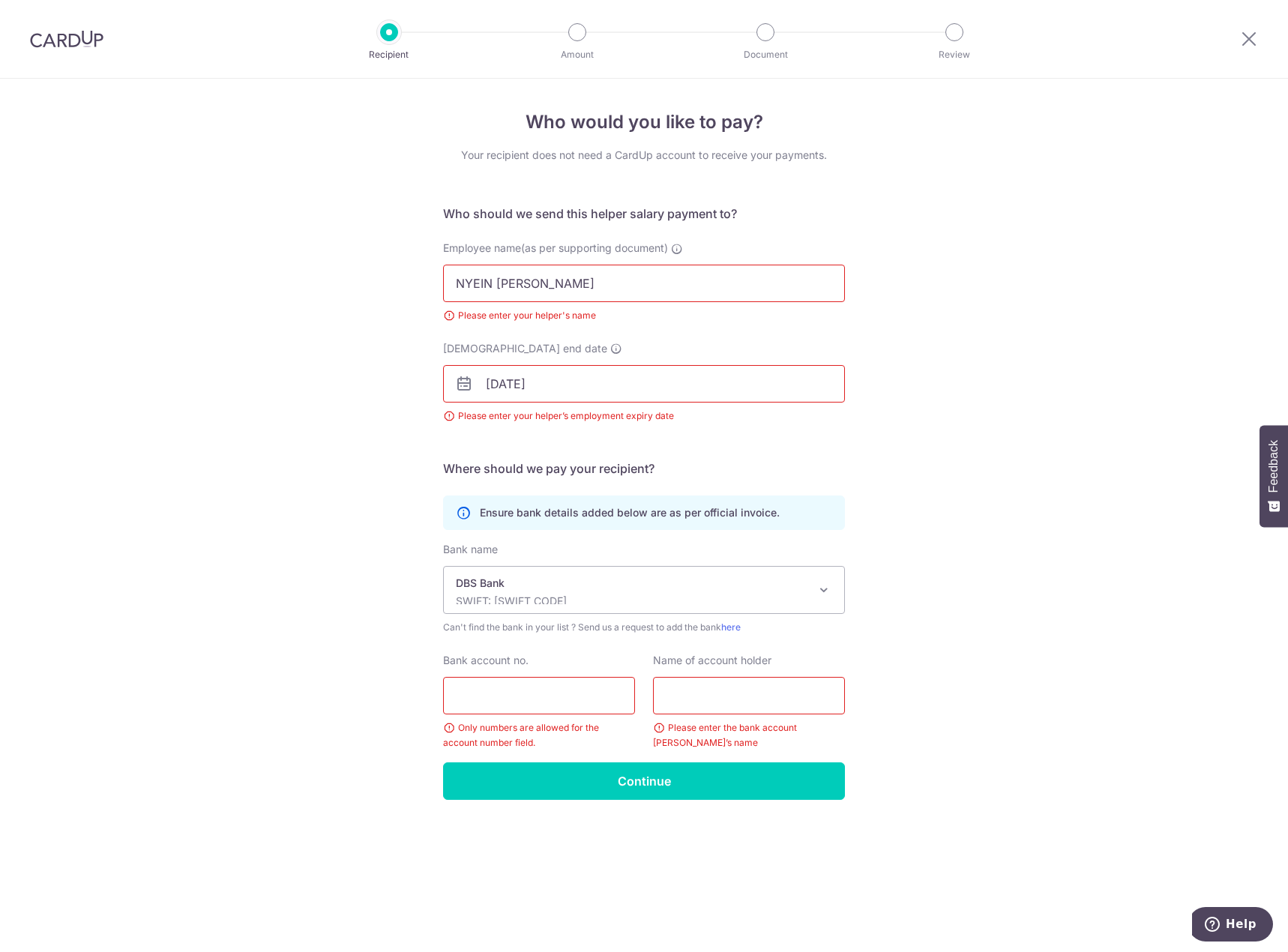
click at [936, 608] on div "Who would you like to pay? Your recipient does not need a CardUp account to rec…" at bounding box center [644, 515] width 1288 height 873
drag, startPoint x: 539, startPoint y: 694, endPoint x: 554, endPoint y: 694, distance: 15.0
click at [539, 696] on input "Bank account no." at bounding box center [539, 695] width 192 height 37
paste input "[PHONE_NUMBER]"
type input "[PHONE_NUMBER]"
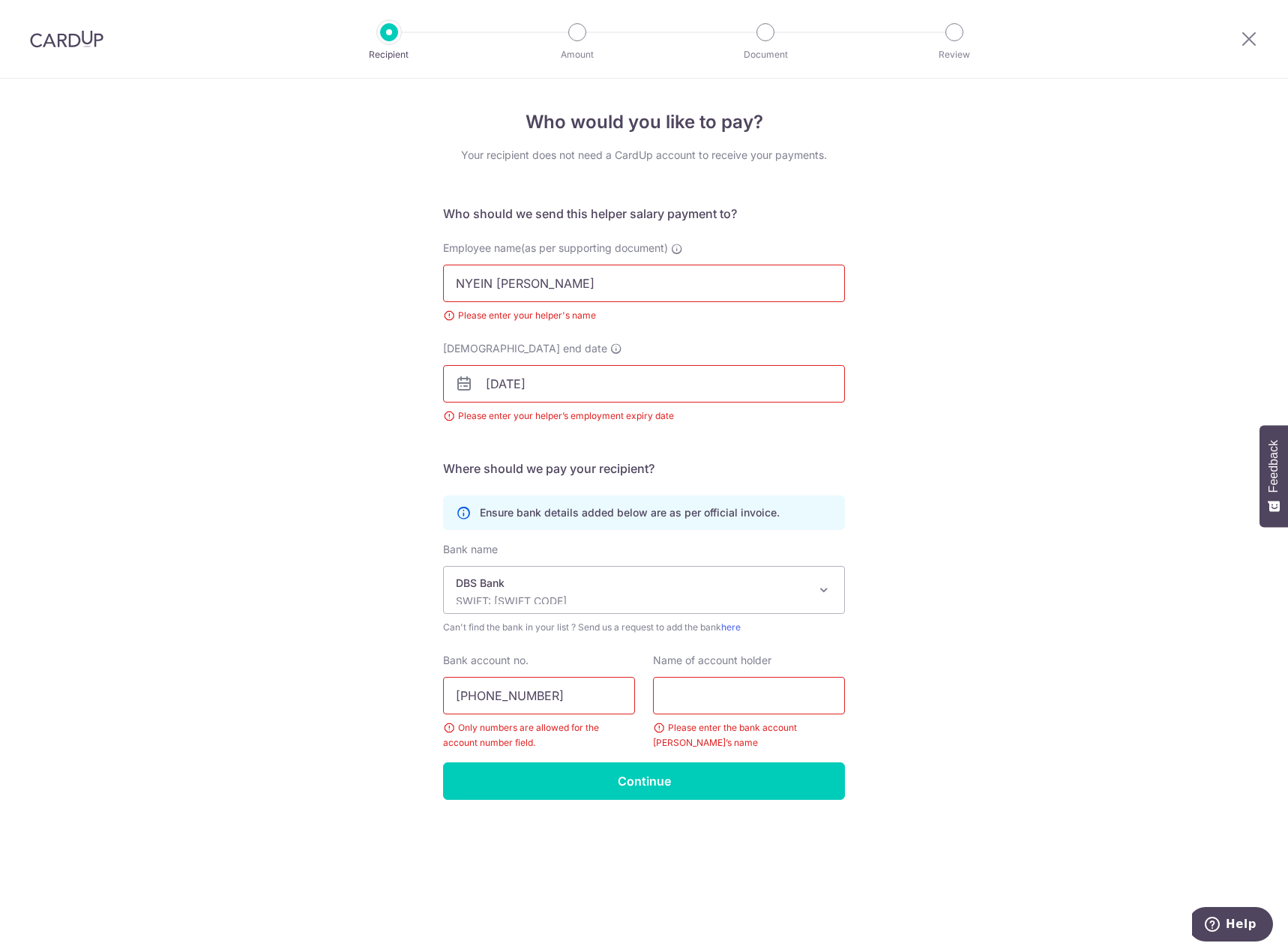
drag, startPoint x: 622, startPoint y: 278, endPoint x: 240, endPoint y: 279, distance: 382.0
click at [240, 279] on div "Who would you like to pay? Your recipient does not need a CardUp account to rec…" at bounding box center [644, 515] width 1288 height 873
click at [724, 696] on input "text" at bounding box center [748, 695] width 192 height 37
paste input "NYEIN THIRI LWIN"
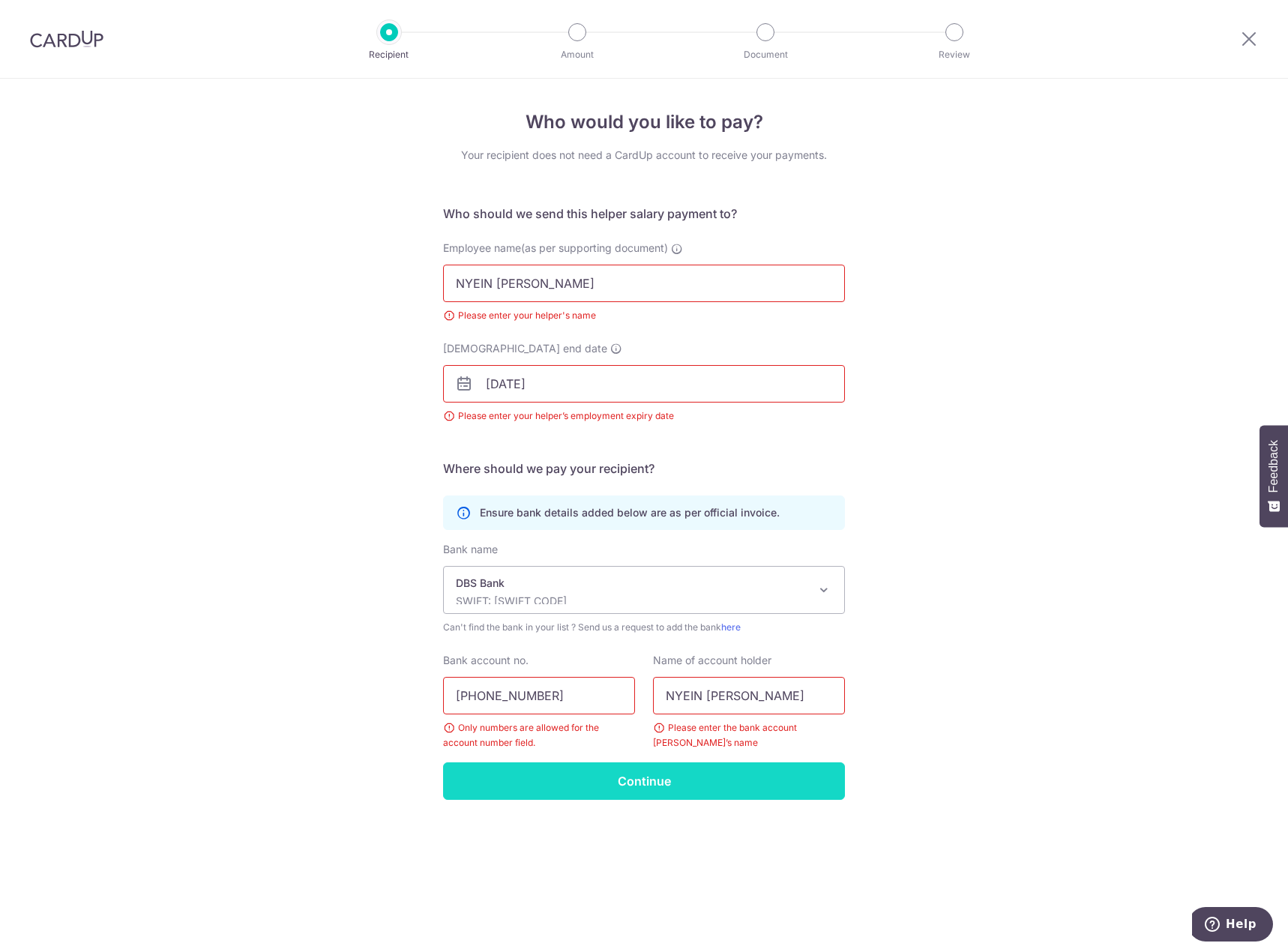
type input "NYEIN THIRI LWIN"
click at [717, 775] on input "Continue" at bounding box center [644, 781] width 402 height 37
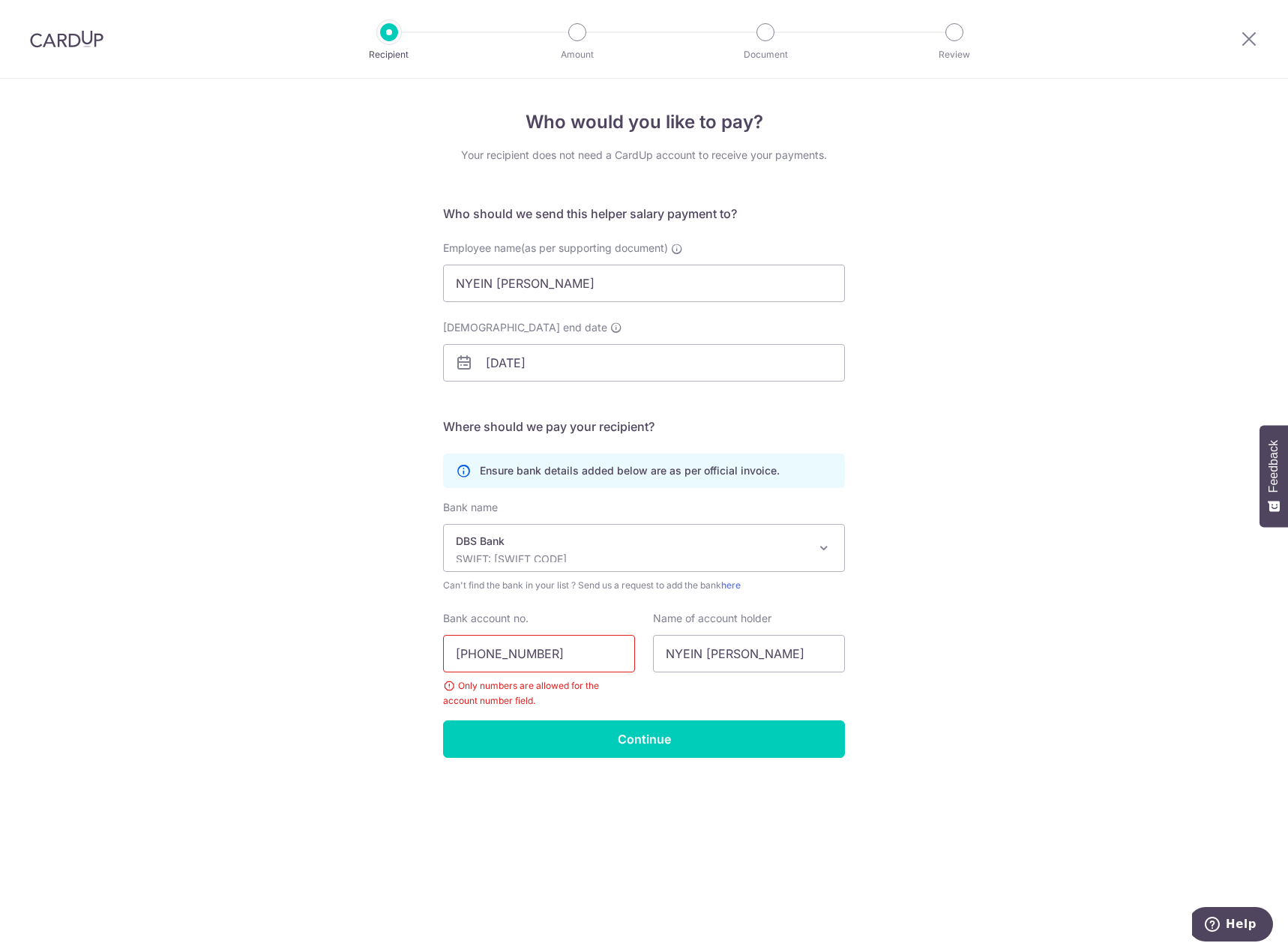
click at [540, 646] on input "[PHONE_NUMBER]" at bounding box center [539, 654] width 192 height 37
click at [486, 648] on input "[PHONE_NUMBER]" at bounding box center [539, 654] width 192 height 37
click at [520, 659] on input "45347095-4" at bounding box center [539, 654] width 192 height 37
type input "453470954"
drag, startPoint x: 648, startPoint y: 746, endPoint x: 657, endPoint y: 738, distance: 12.0
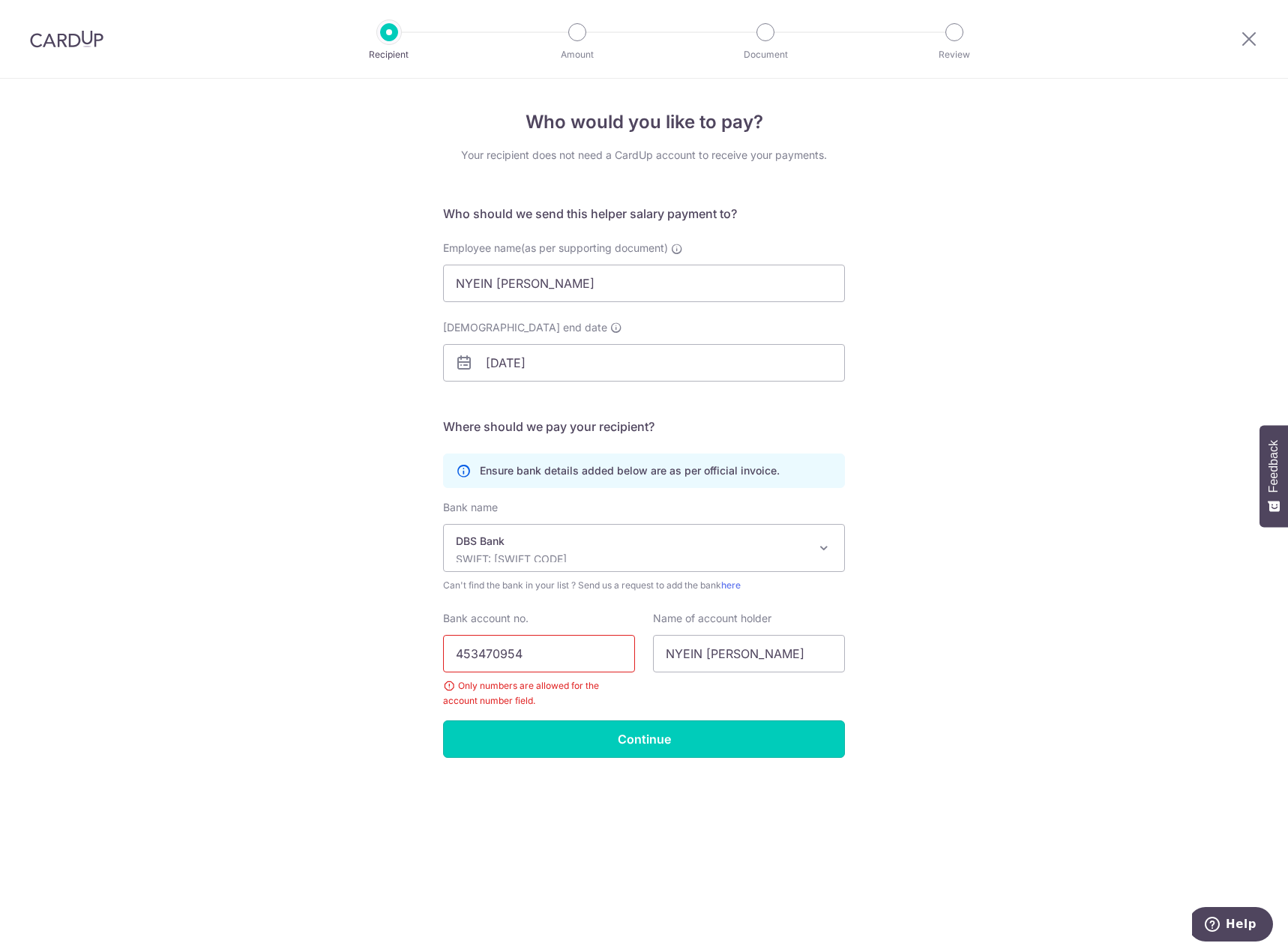
click at [648, 747] on input "Continue" at bounding box center [644, 739] width 402 height 37
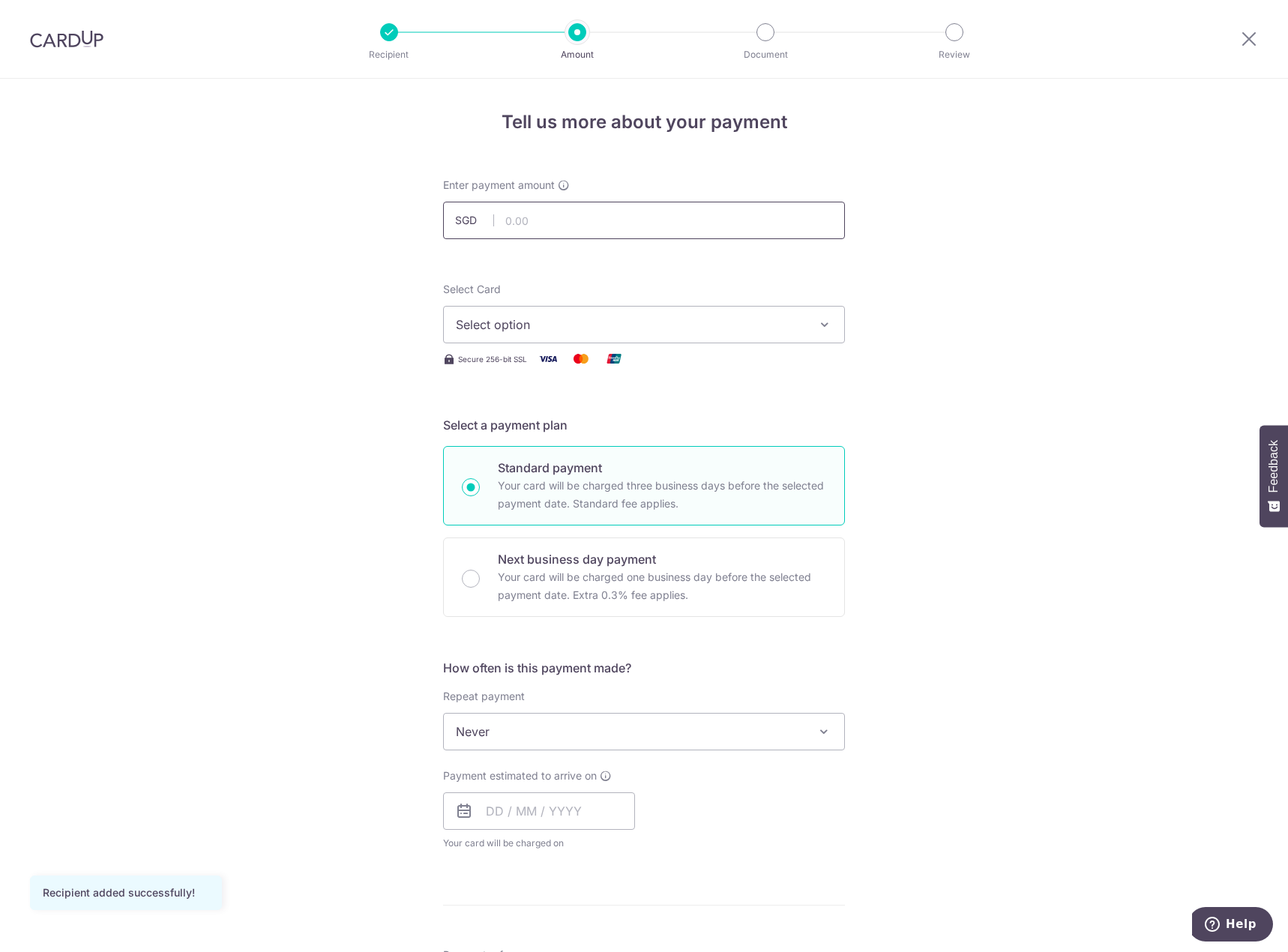
click at [567, 214] on input "text" at bounding box center [644, 220] width 402 height 37
click at [554, 225] on input "text" at bounding box center [644, 220] width 402 height 37
type input "535.50"
click at [602, 320] on span "Select option" at bounding box center [630, 324] width 349 height 18
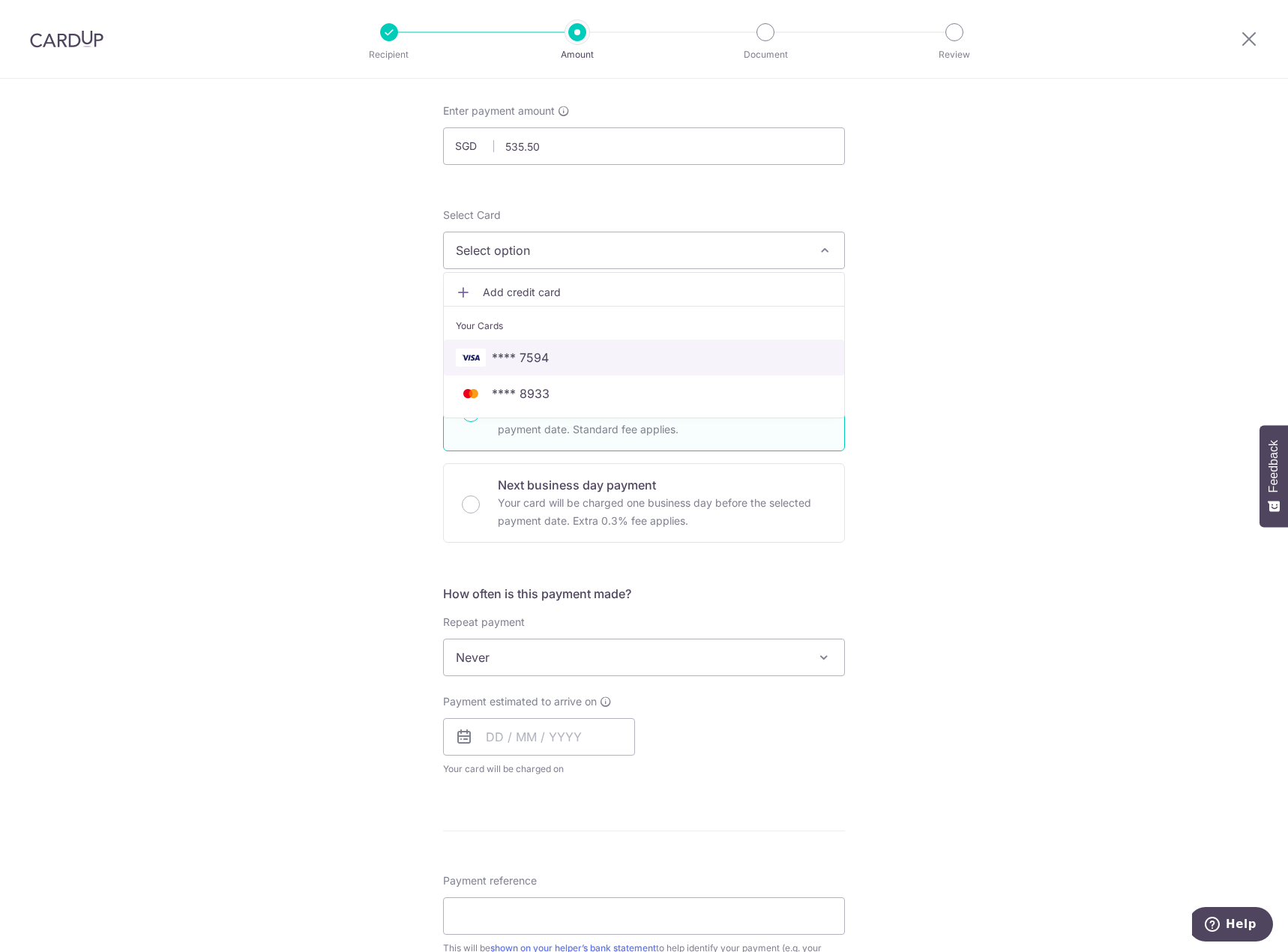
scroll to position [75, 0]
click at [607, 364] on span "**** 7594" at bounding box center [644, 357] width 376 height 18
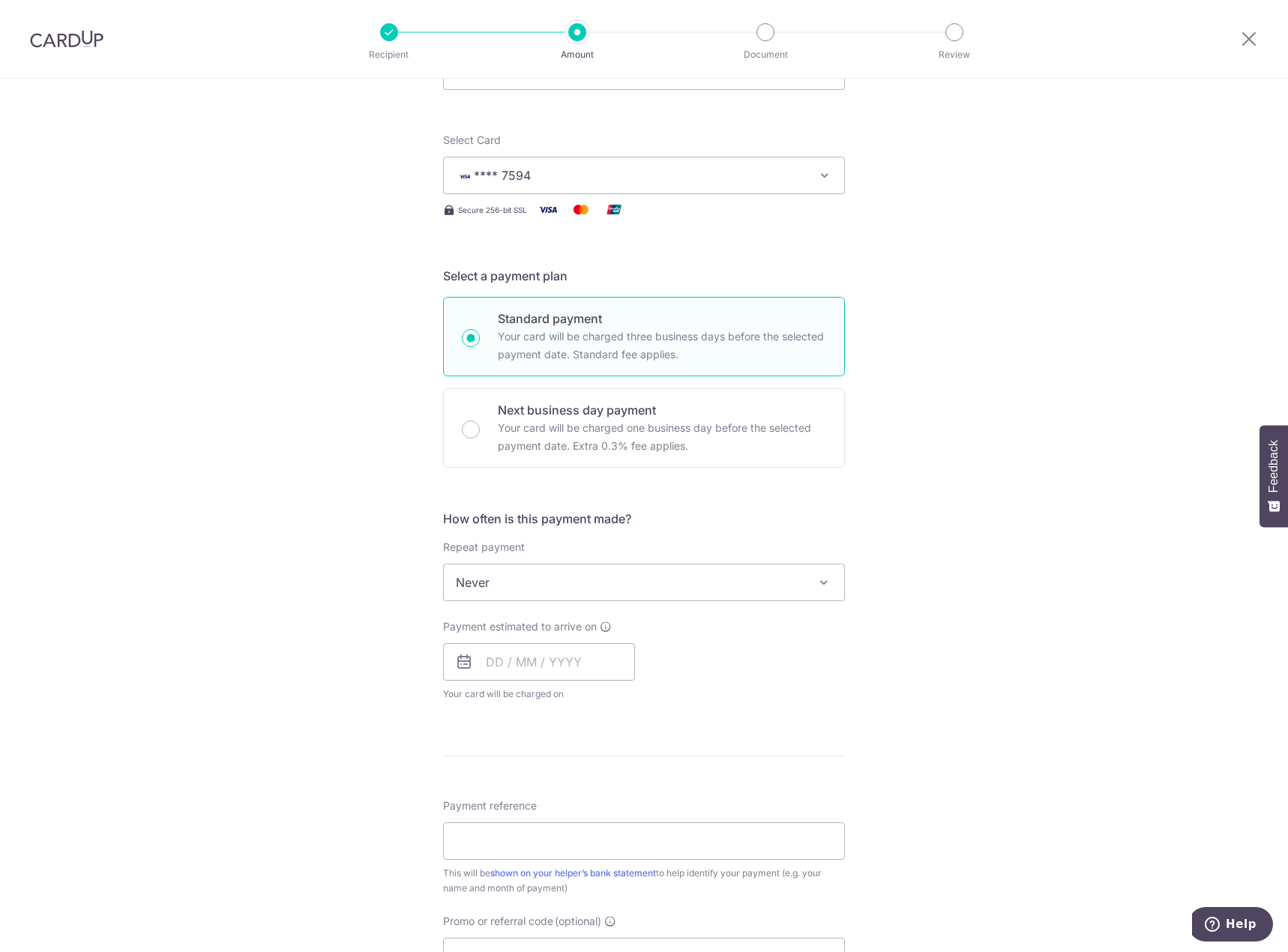
scroll to position [150, 0]
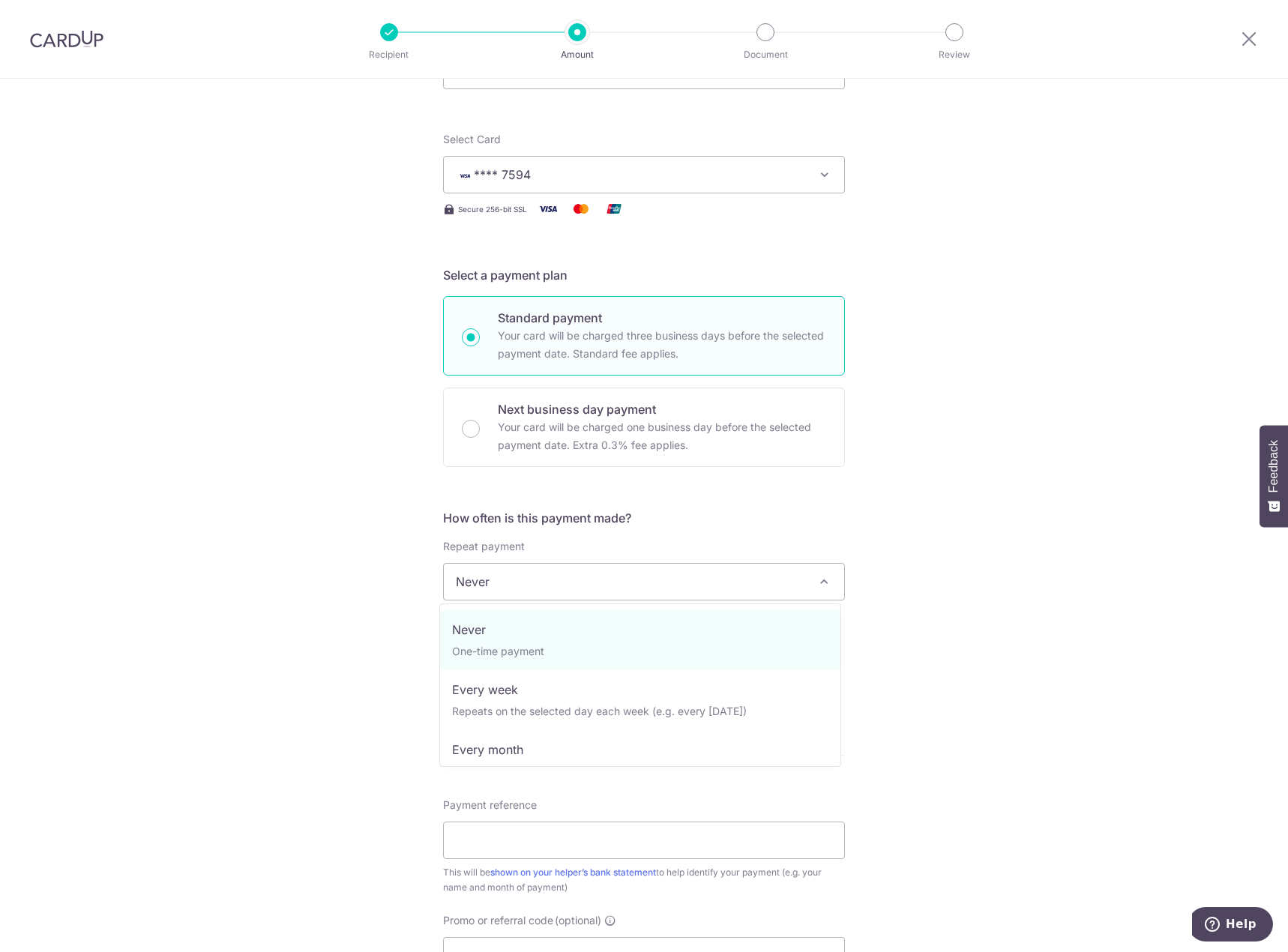
click at [769, 579] on span "Never" at bounding box center [643, 581] width 400 height 36
select select "3"
type input "03/04/2026"
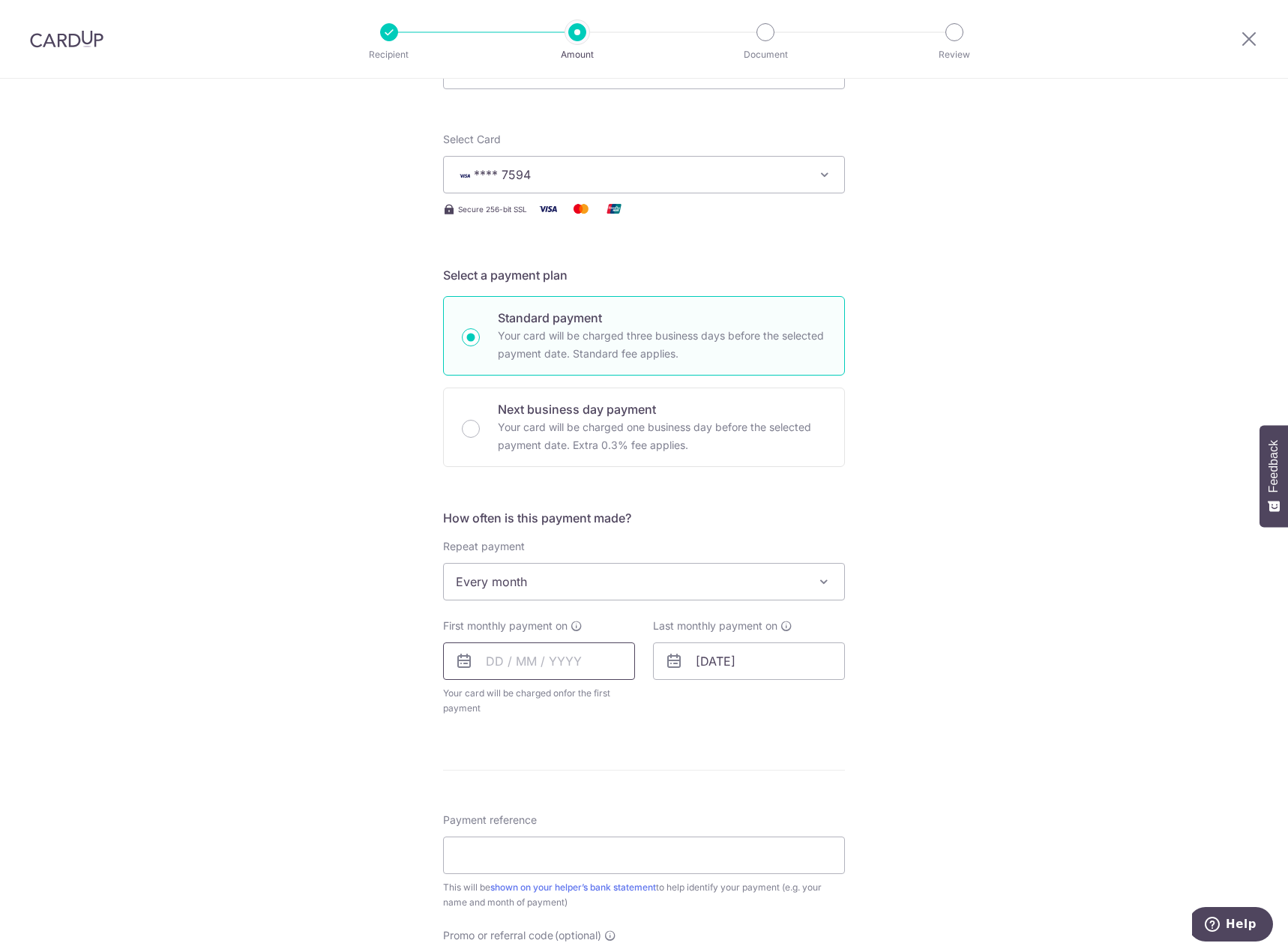
click at [494, 664] on input "text" at bounding box center [539, 661] width 192 height 37
click at [960, 638] on div "Tell us more about your payment Enter payment amount SGD 535.50 535.50 Recipien…" at bounding box center [644, 614] width 1288 height 1371
click at [476, 662] on input "text" at bounding box center [539, 661] width 192 height 37
type input "03"
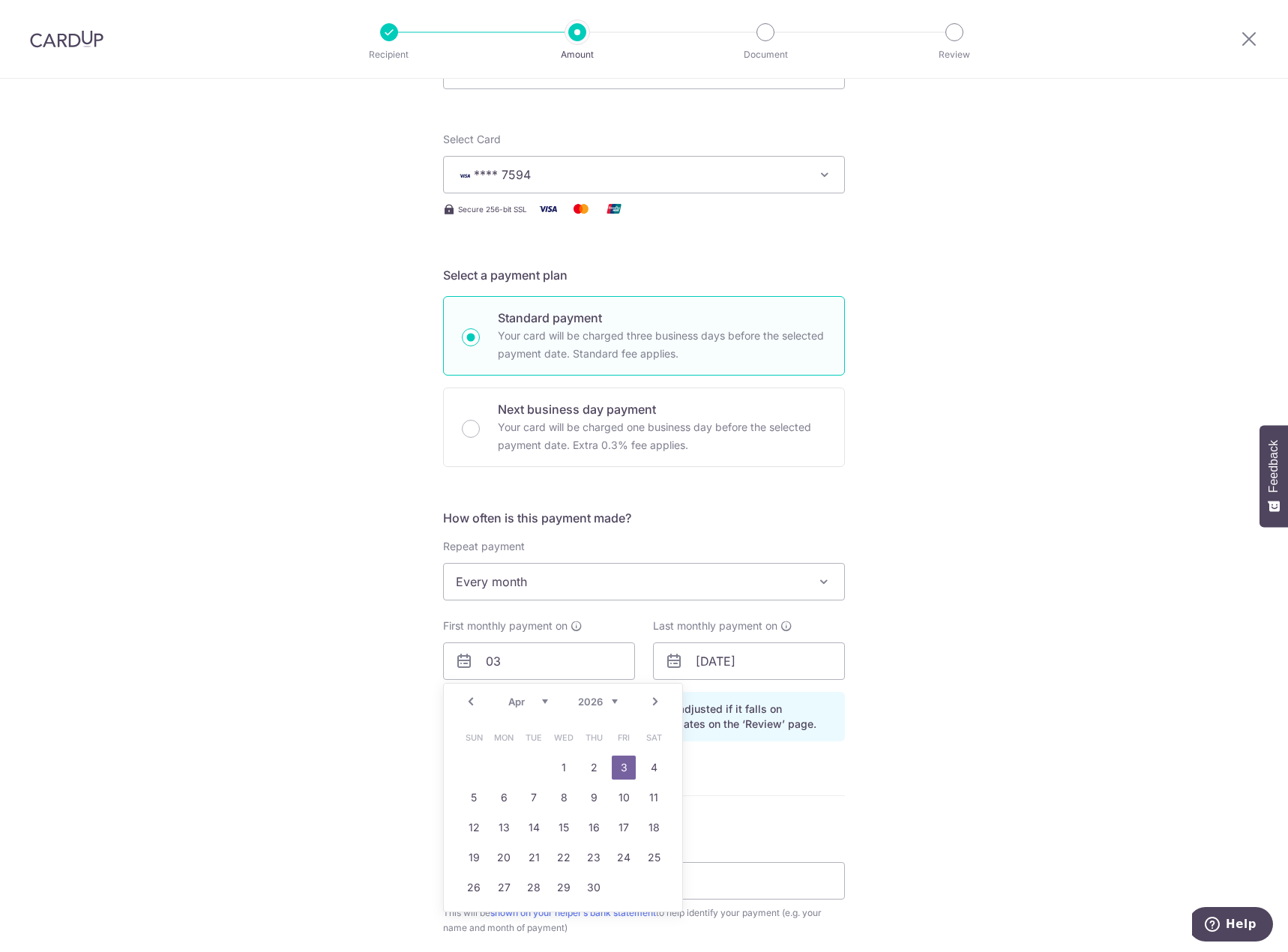
click at [533, 699] on select "Jan Feb Mar Apr May Jun Jul Aug Sep Oct Nov Dec" at bounding box center [527, 702] width 40 height 12
click at [470, 702] on link "Prev" at bounding box center [471, 701] width 18 height 18
click at [534, 770] on link "3" at bounding box center [534, 767] width 24 height 24
type input "03/11/2026"
click at [926, 757] on div "Tell us more about your payment Enter payment amount SGD 535.50 535.50 Recipien…" at bounding box center [644, 626] width 1288 height 1396
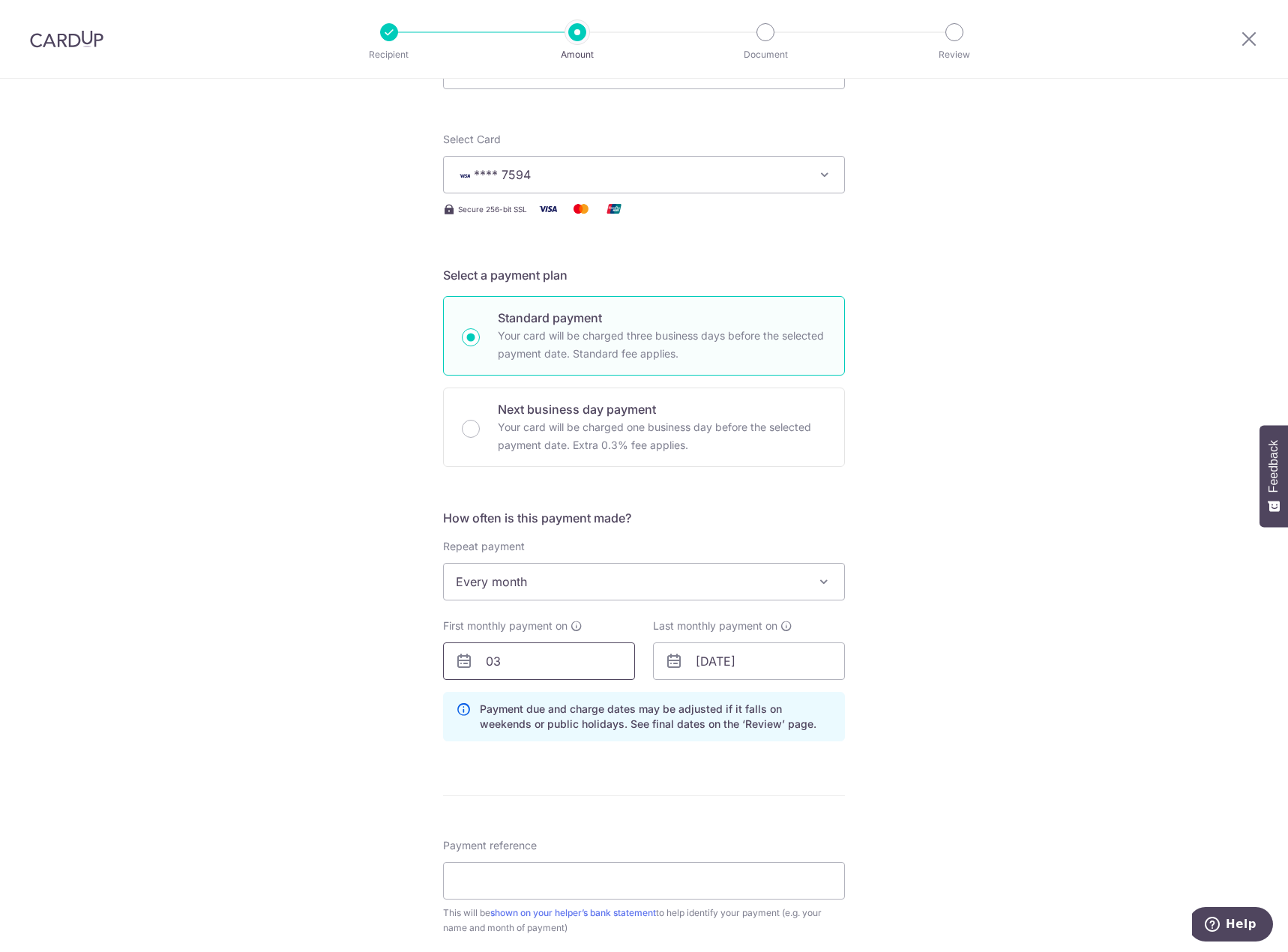
click at [559, 670] on input "03" at bounding box center [539, 661] width 192 height 37
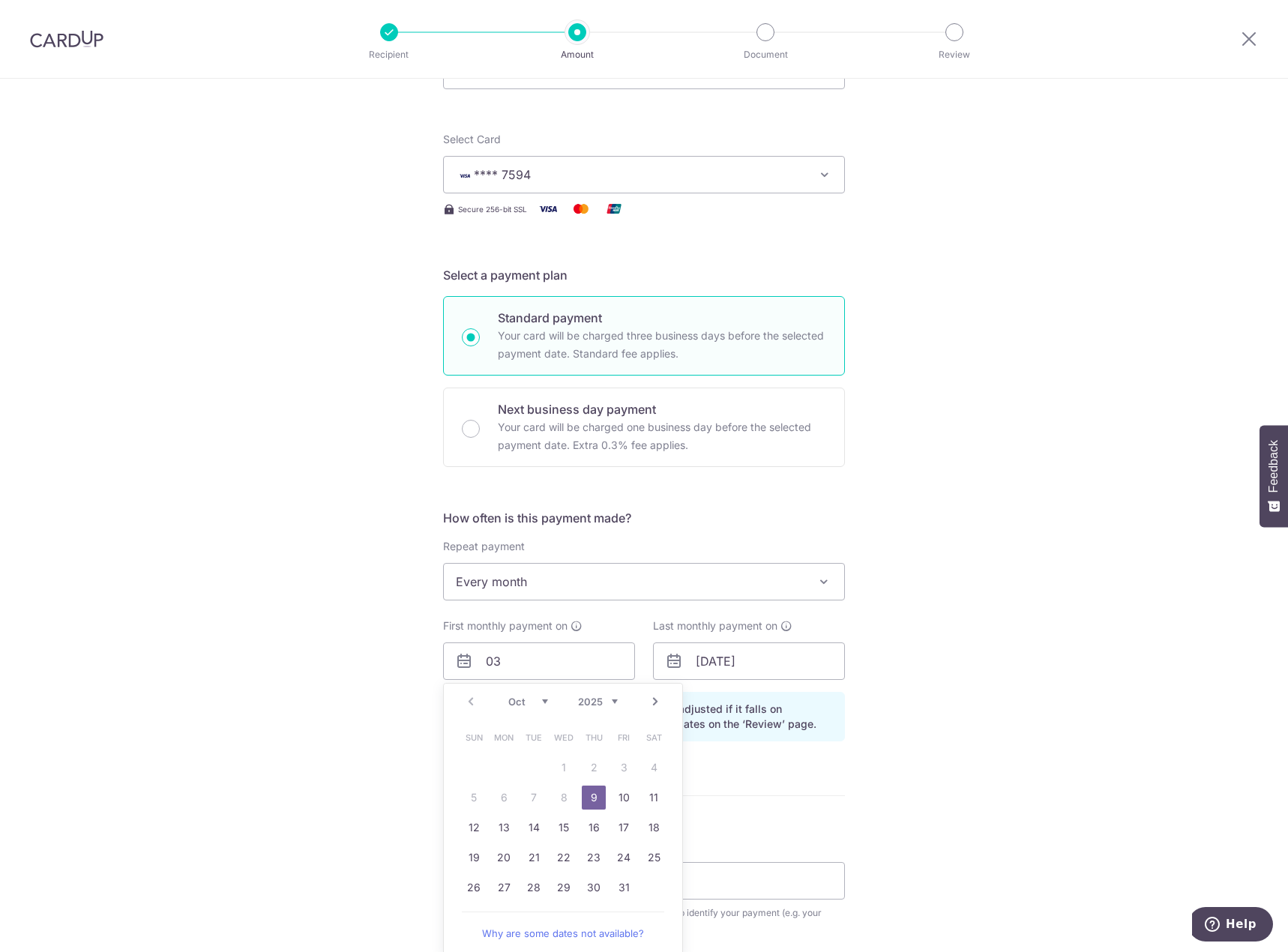
click at [541, 701] on select "Oct Nov Dec" at bounding box center [527, 702] width 40 height 12
click at [508, 798] on link "3" at bounding box center [504, 797] width 24 height 24
type input "03/11/2025"
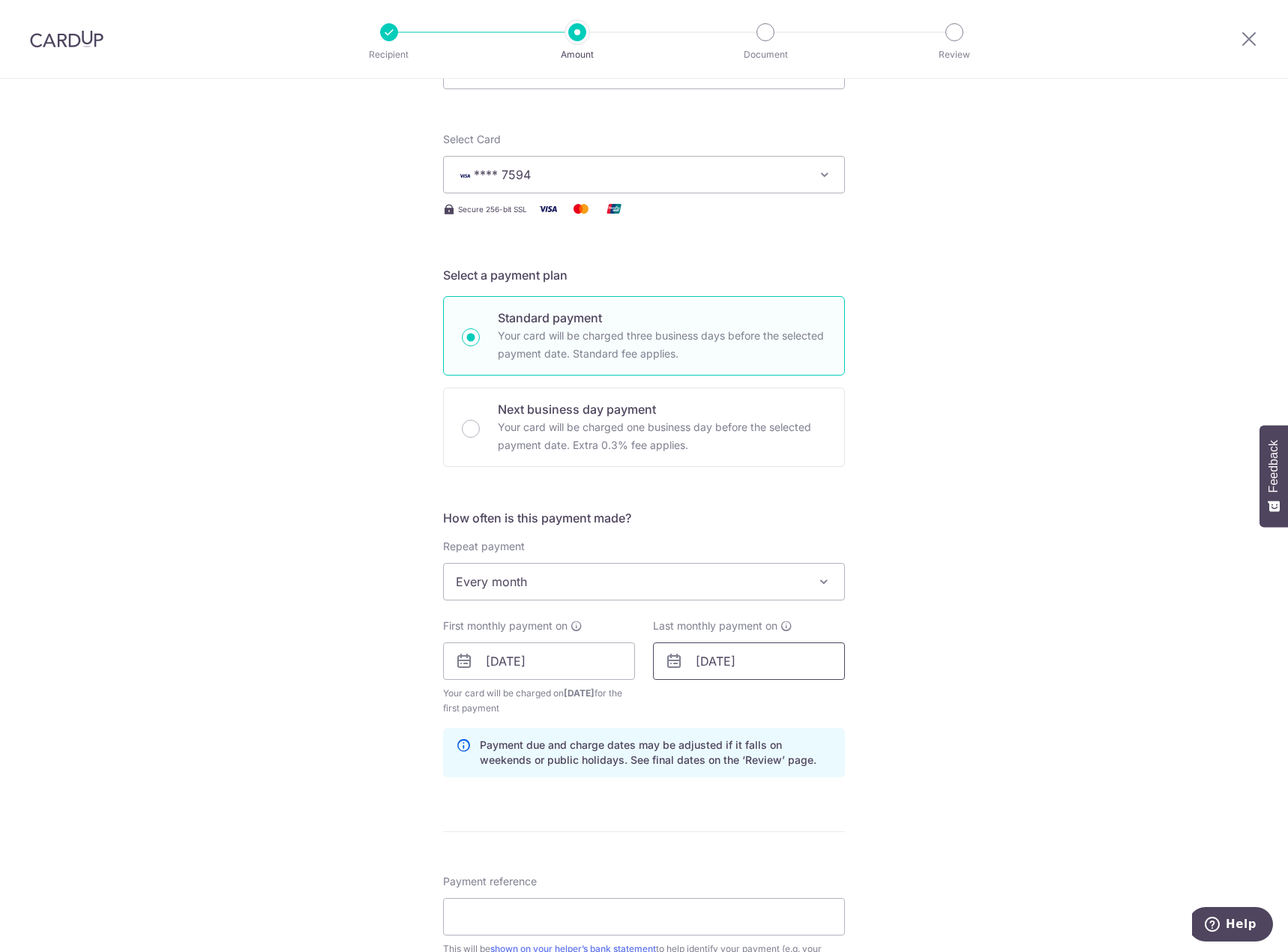
click at [772, 665] on input "03/11/2026" at bounding box center [748, 661] width 192 height 37
click at [682, 706] on link "Prev" at bounding box center [680, 701] width 18 height 18
click at [678, 697] on link "Prev" at bounding box center [680, 701] width 18 height 18
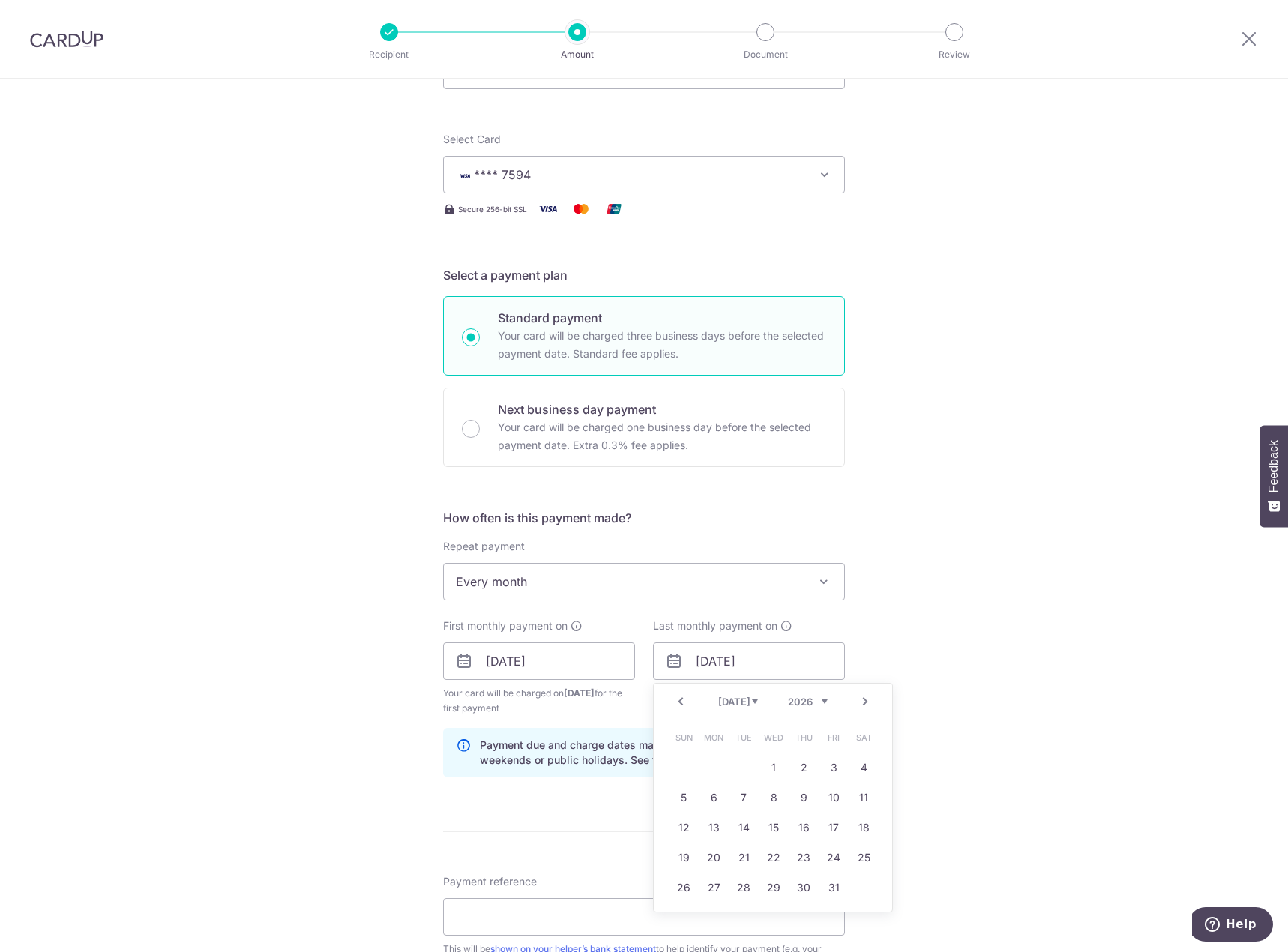
click at [678, 697] on link "Prev" at bounding box center [680, 701] width 18 height 18
click at [858, 765] on link "4" at bounding box center [863, 767] width 24 height 24
type input "04/04/2026"
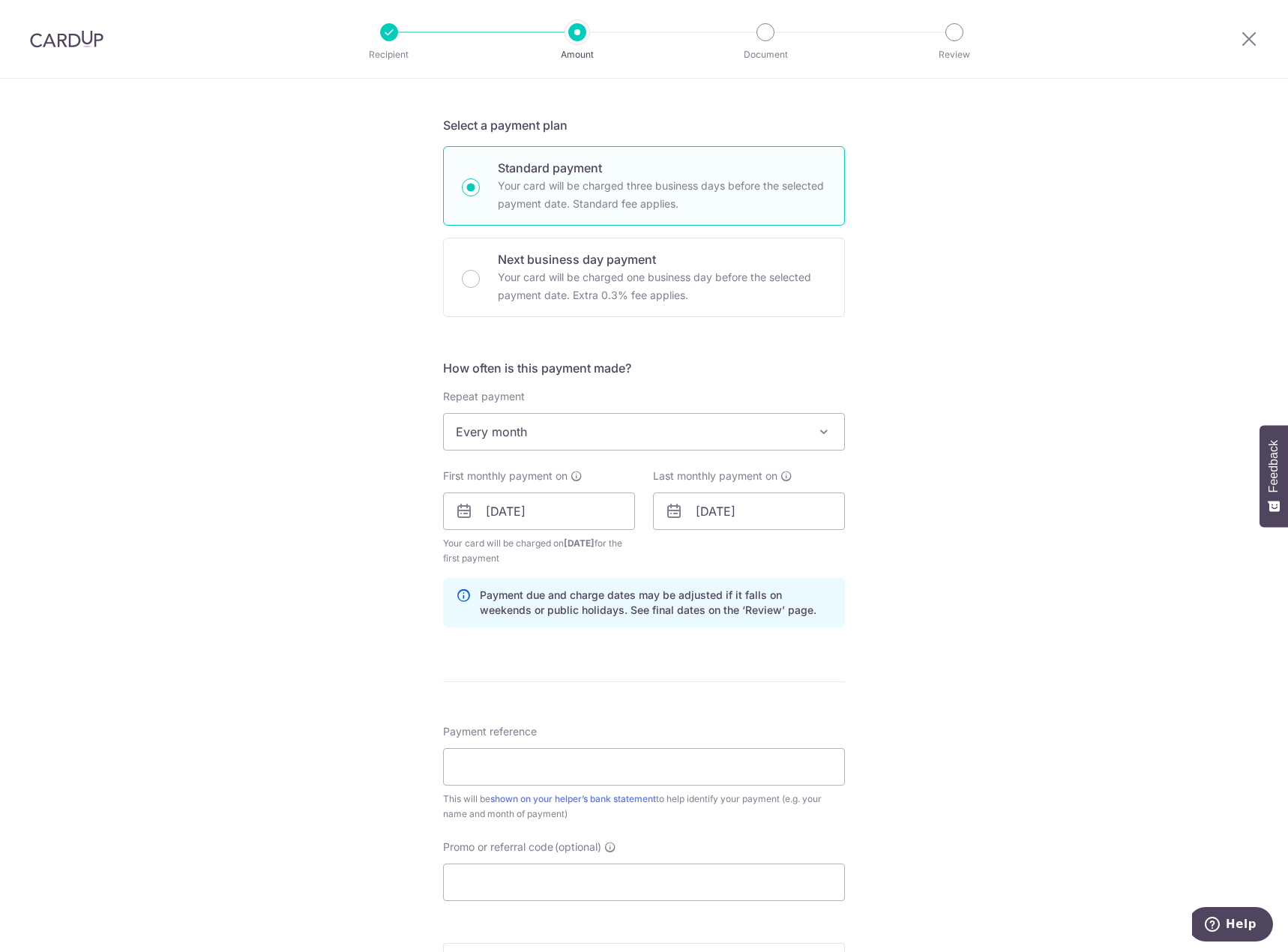
scroll to position [374, 0]
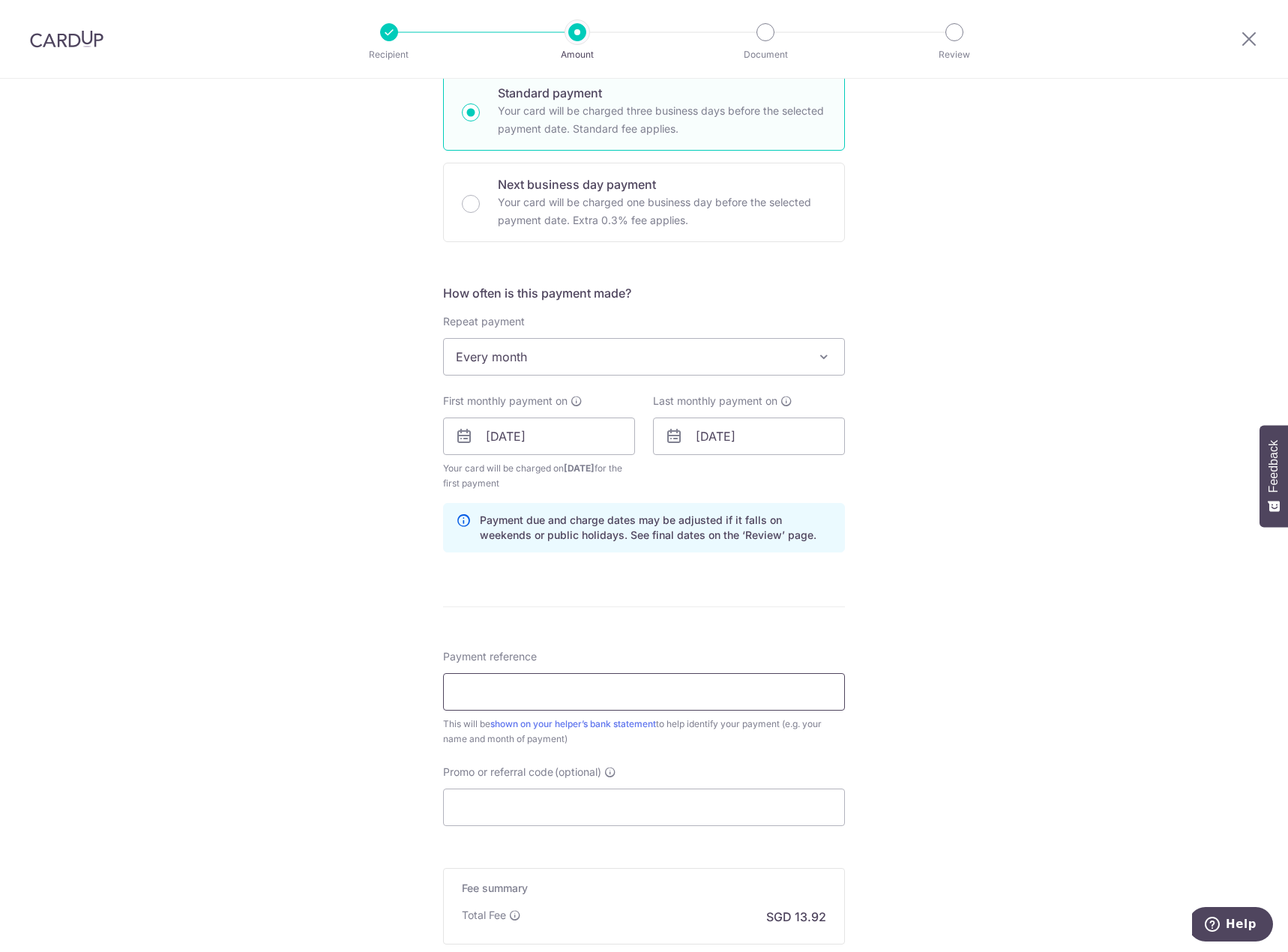
click at [572, 683] on input "Payment reference" at bounding box center [644, 691] width 402 height 37
click at [898, 658] on div "Tell us more about your payment Enter payment amount SGD 535.50 535.50 Recipien…" at bounding box center [644, 420] width 1288 height 1432
click at [727, 682] on input "Payment reference" at bounding box center [644, 691] width 402 height 37
type input "Salary"
click at [720, 792] on input "Promo or referral code (optional)" at bounding box center [644, 807] width 402 height 37
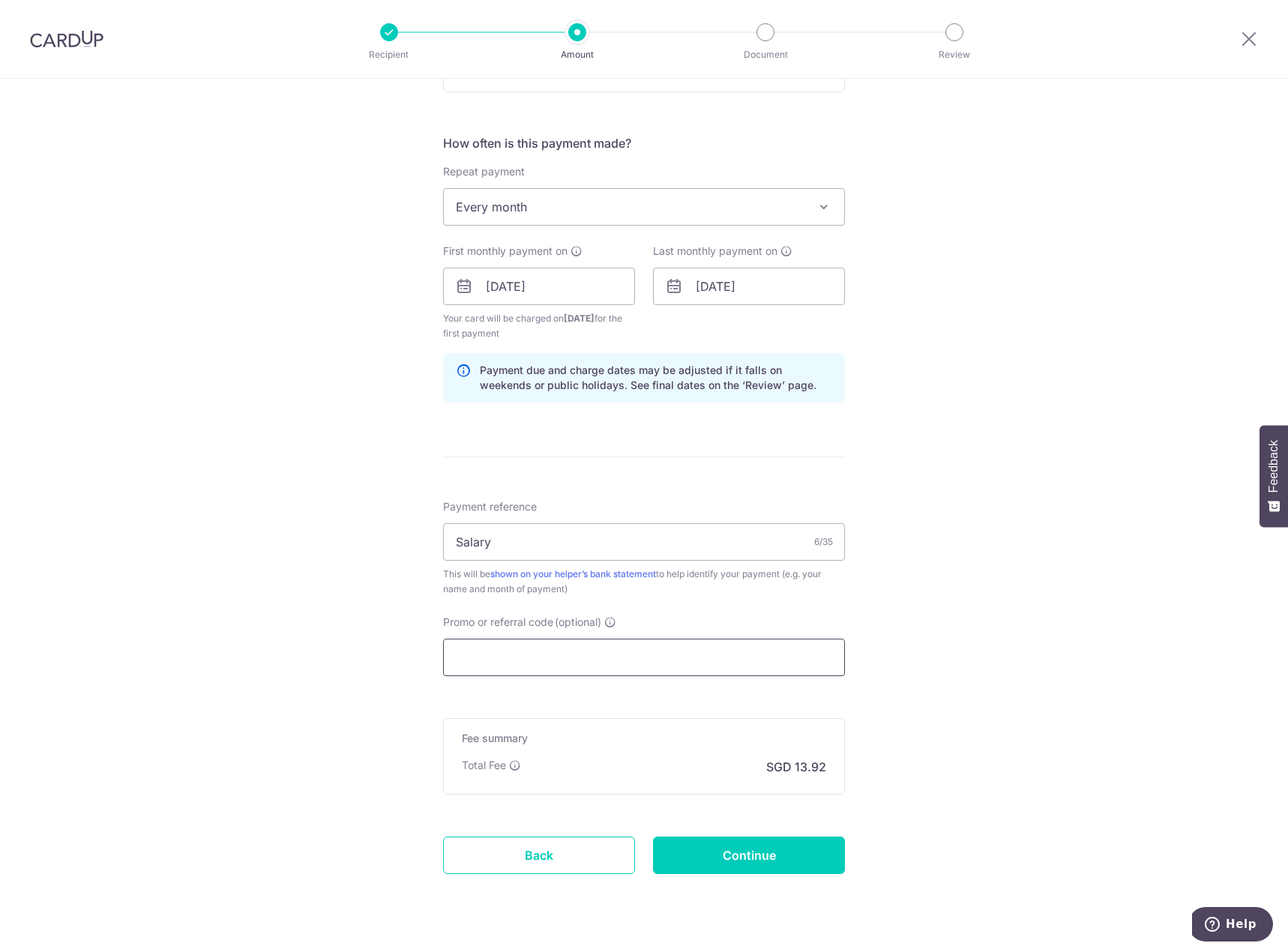
scroll to position [559, 0]
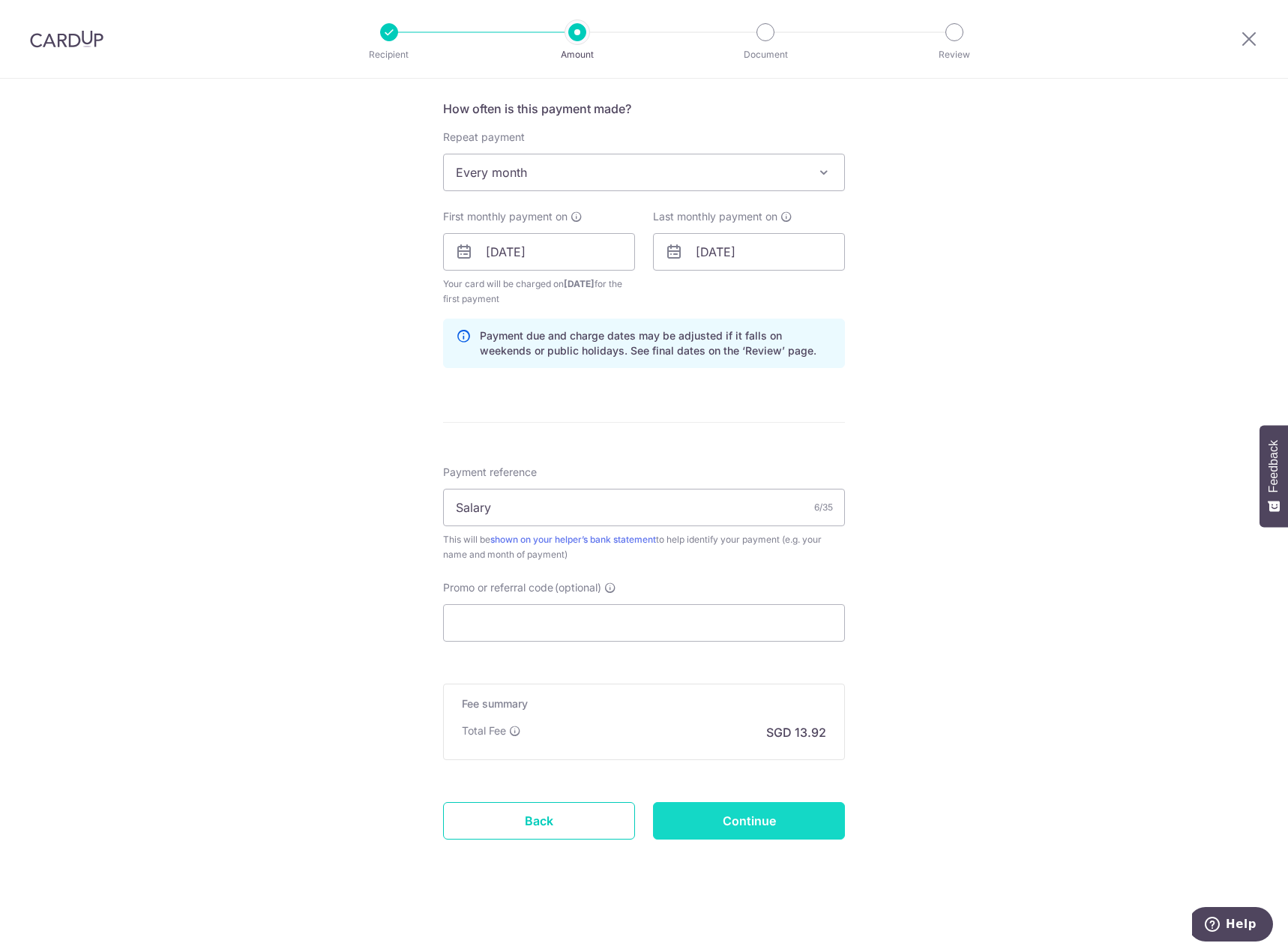
click at [754, 814] on input "Continue" at bounding box center [748, 820] width 192 height 37
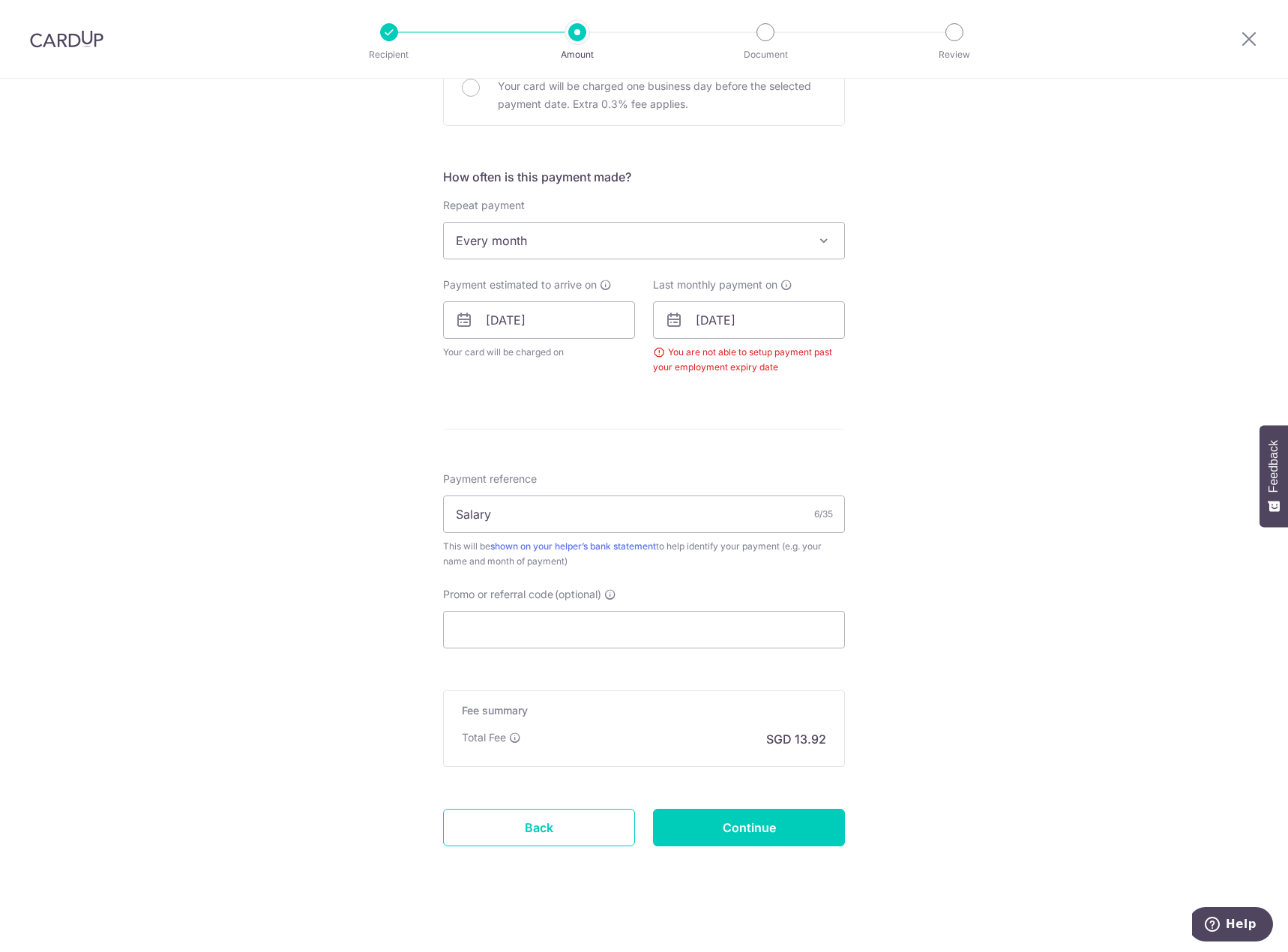
scroll to position [498, 0]
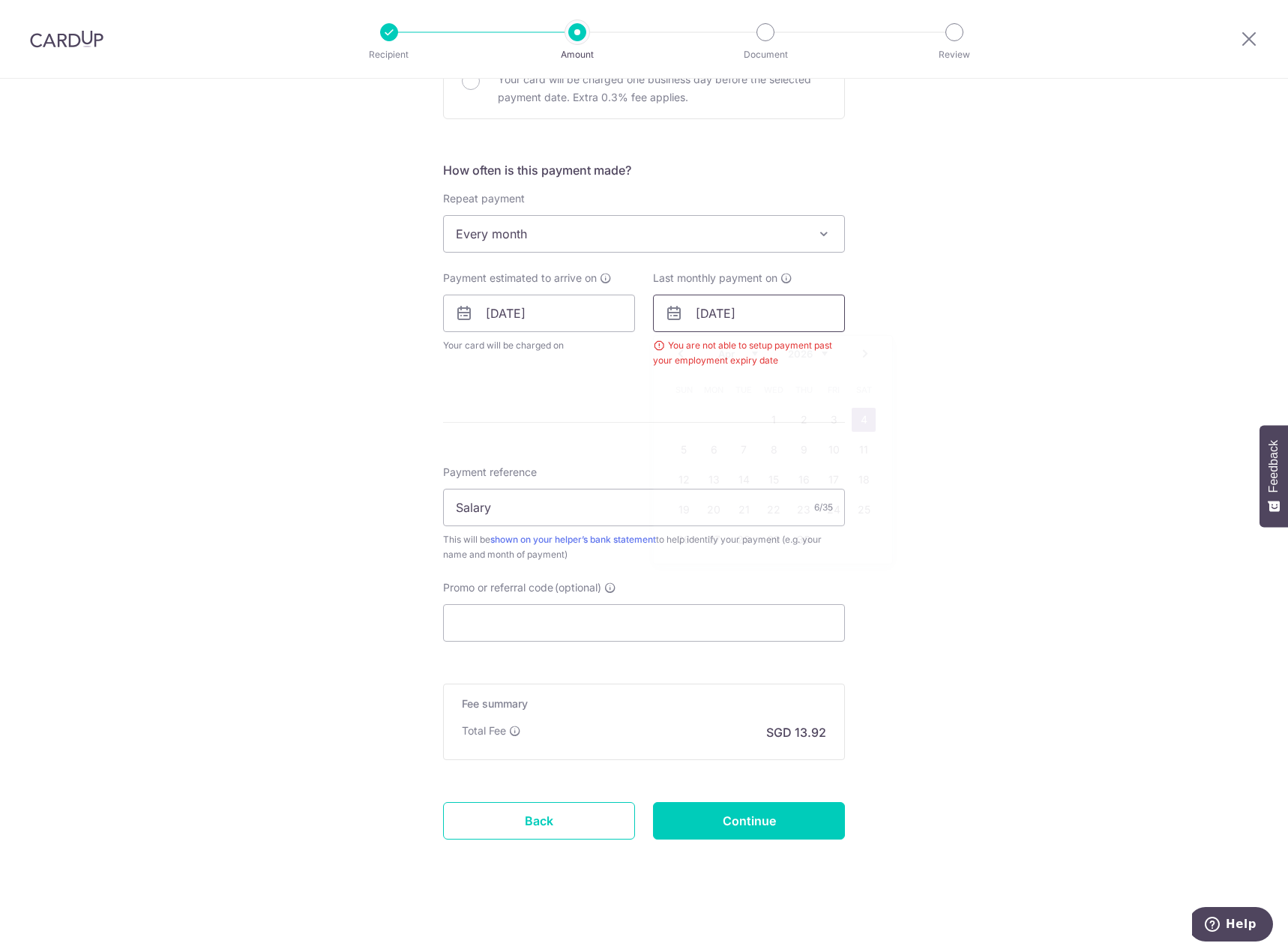
click at [782, 321] on input "04/04/2026" at bounding box center [748, 314] width 192 height 37
click at [830, 410] on link "3" at bounding box center [833, 419] width 24 height 24
type input "03/04/2026"
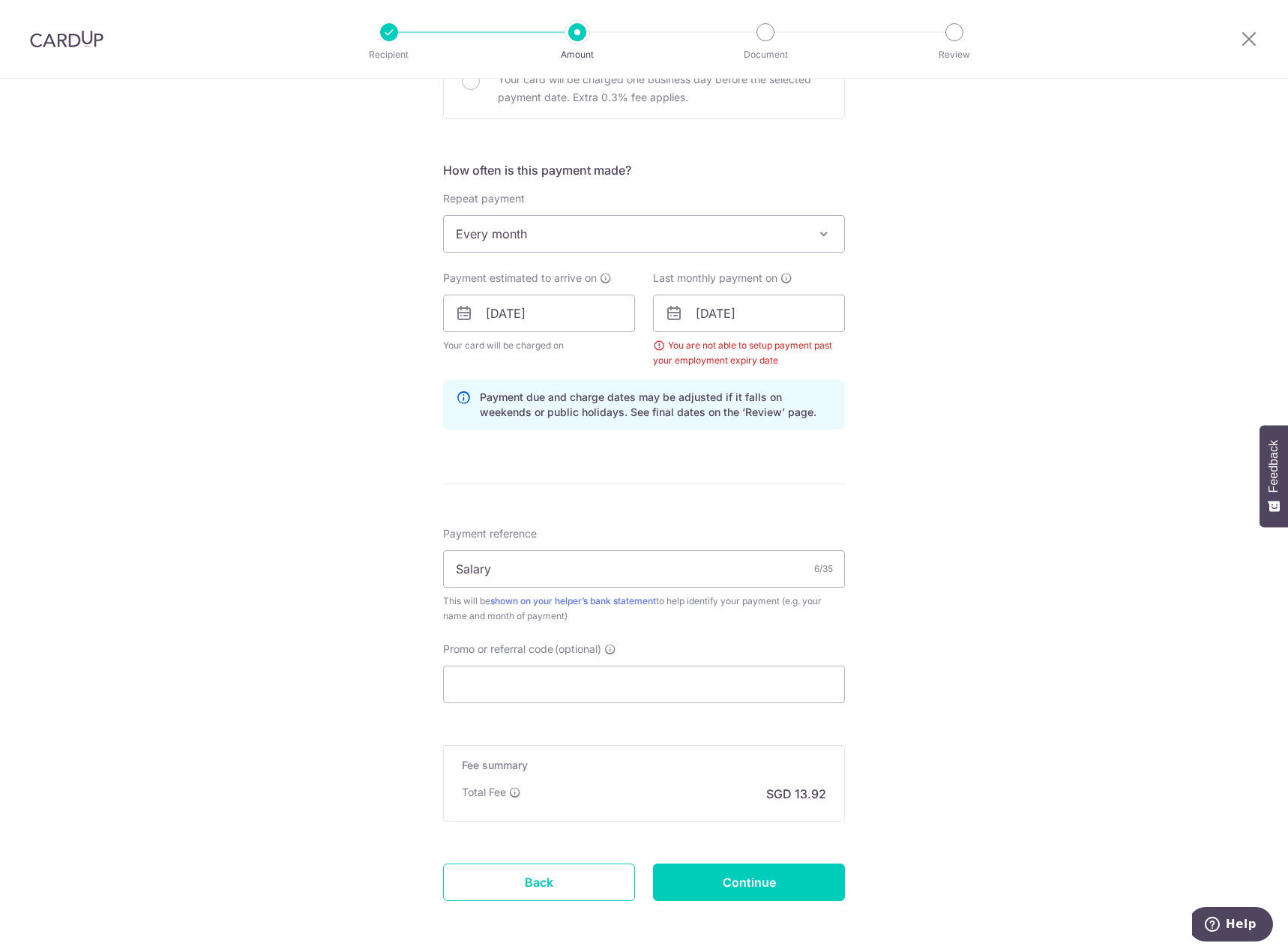
click at [750, 479] on form "Enter payment amount SGD 535.50 535.50 Select Card **** 7594 Add credit card Yo…" at bounding box center [644, 312] width 402 height 1263
click at [757, 888] on input "Continue" at bounding box center [748, 882] width 192 height 37
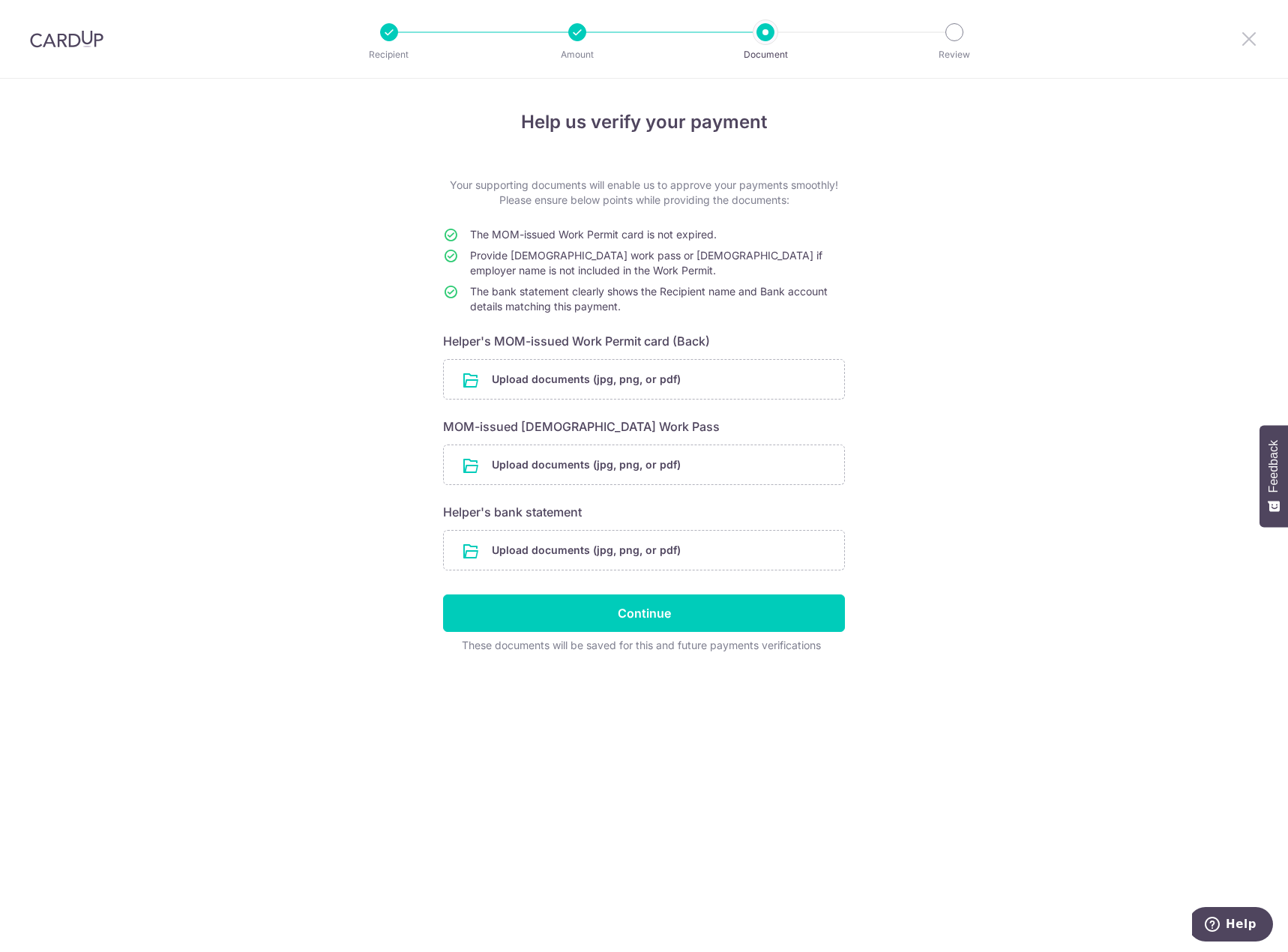
click at [1240, 42] on icon at bounding box center [1249, 38] width 18 height 19
